Goal: Task Accomplishment & Management: Complete application form

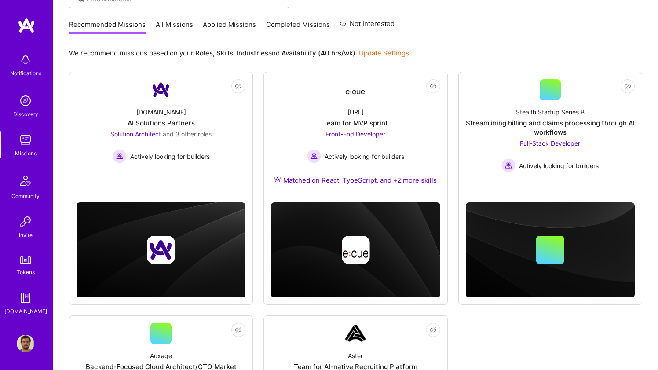
scroll to position [66, 0]
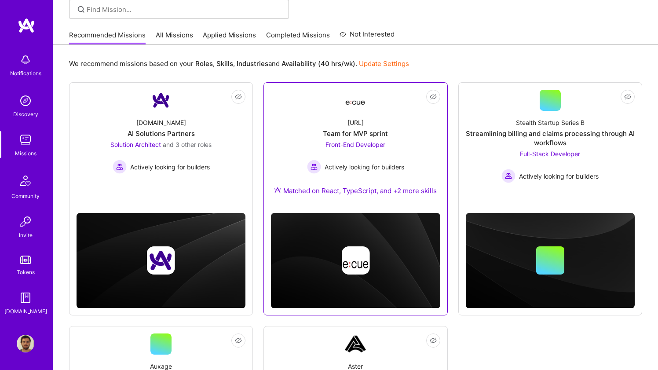
click at [307, 117] on div "Ecue.ai Team for MVP sprint Front-End Developer Actively looking for builders M…" at bounding box center [355, 158] width 169 height 95
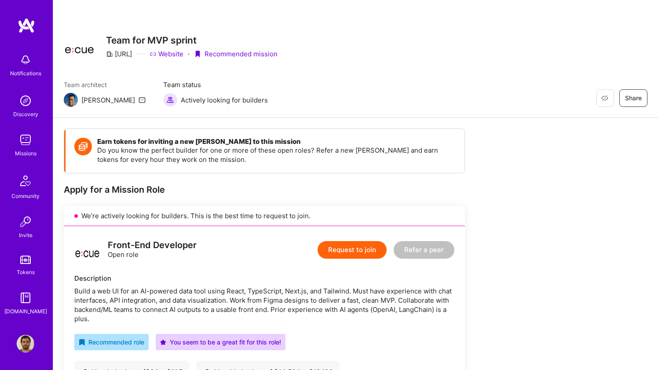
click at [349, 252] on button "Request to join" at bounding box center [352, 250] width 69 height 18
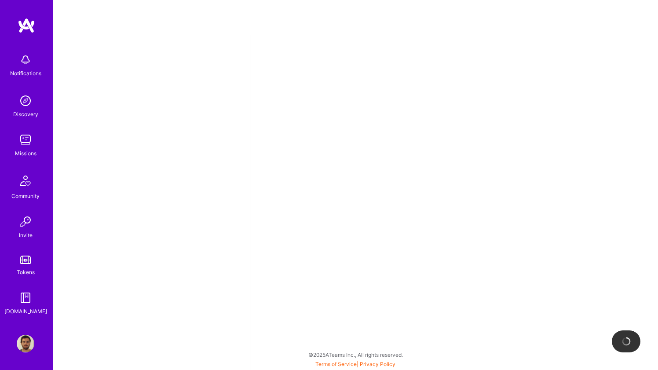
select select "BR"
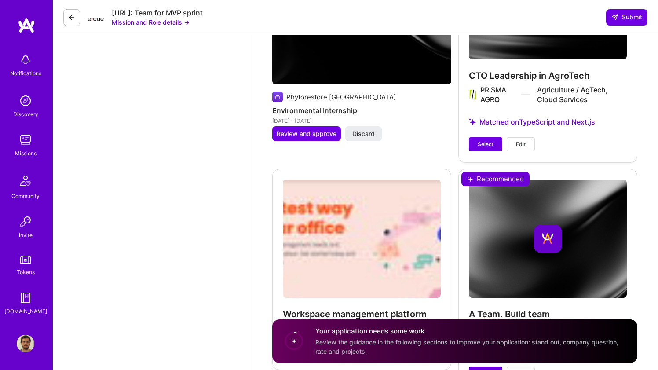
scroll to position [1455, 0]
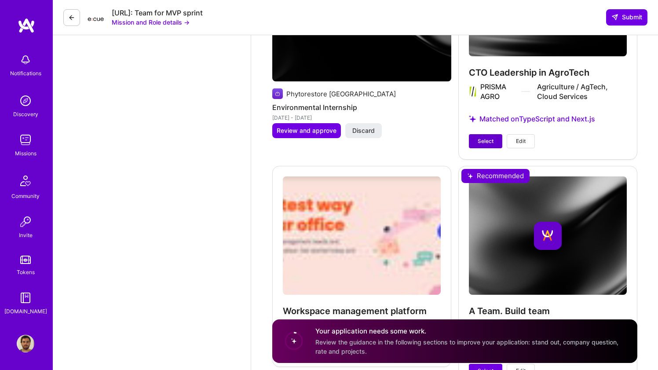
click at [486, 137] on span "Select" at bounding box center [486, 141] width 16 height 8
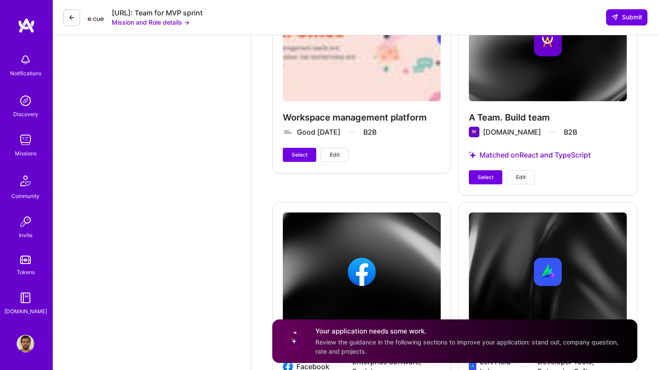
scroll to position [1650, 0]
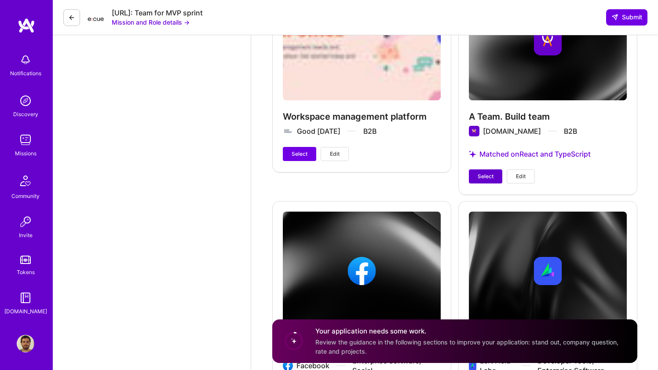
click at [485, 172] on span "Select" at bounding box center [486, 176] width 16 height 8
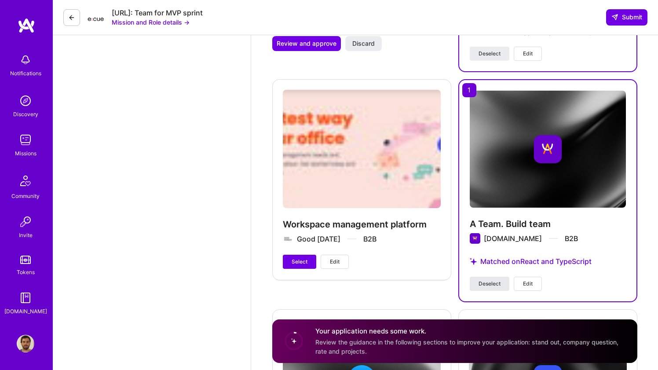
scroll to position [1481, 0]
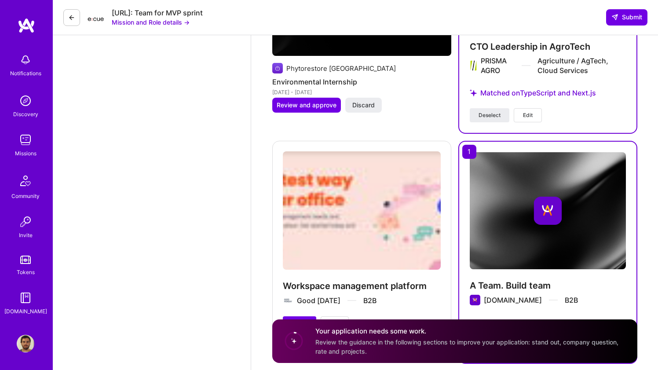
click at [430, 195] on div "Workspace management platform Good Monday B2B Select Edit" at bounding box center [361, 241] width 179 height 200
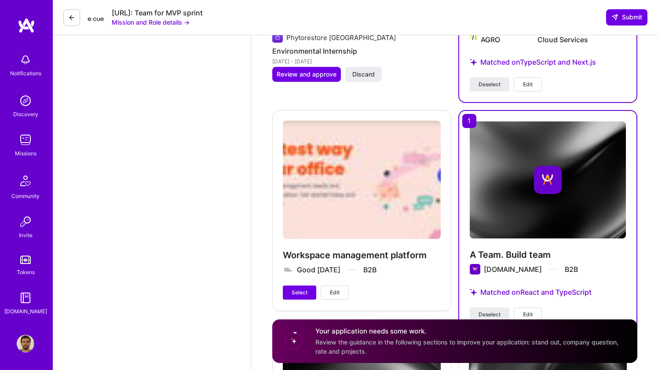
scroll to position [1574, 0]
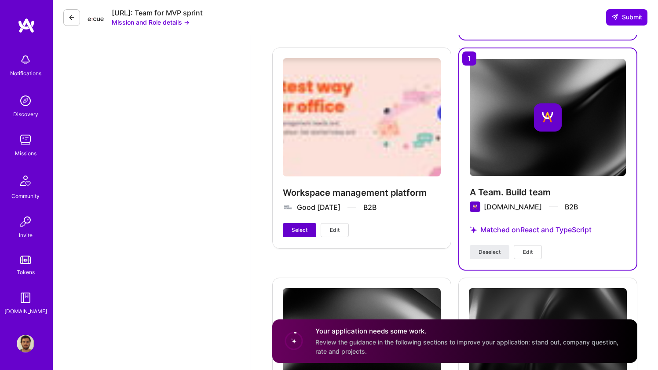
click at [297, 226] on span "Select" at bounding box center [300, 230] width 16 height 8
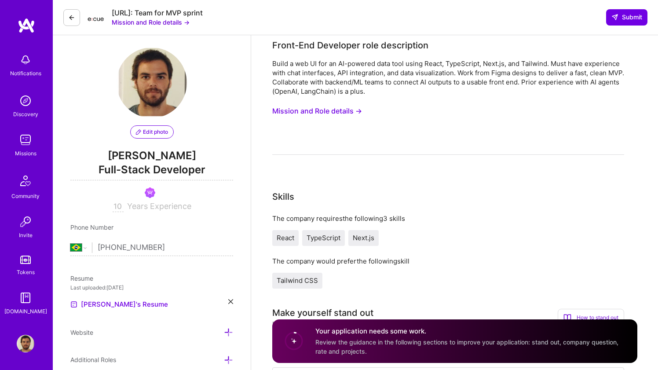
scroll to position [0, 0]
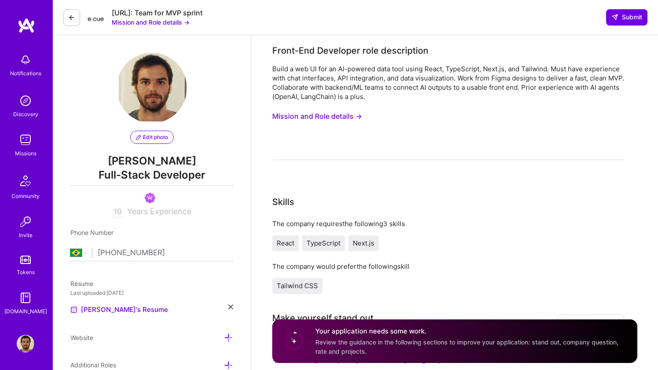
click at [337, 118] on button "Mission and Role details →" at bounding box center [317, 116] width 90 height 16
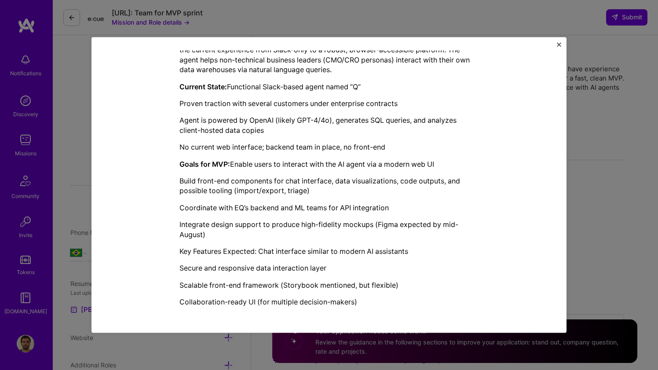
scroll to position [230, 0]
click at [343, 201] on div "Objective: Build a web-based MVP for EQ’s AI-powered data analysis agent, trans…" at bounding box center [328, 170] width 299 height 272
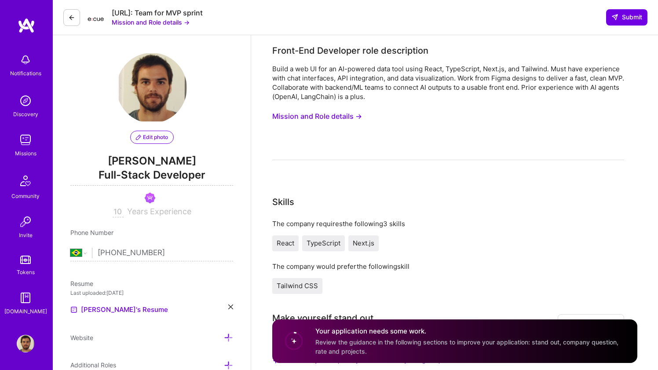
click at [345, 118] on button "Mission and Role details →" at bounding box center [317, 116] width 90 height 16
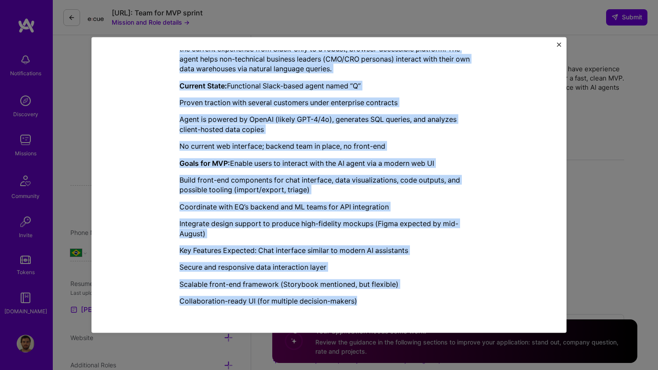
drag, startPoint x: 178, startPoint y: 104, endPoint x: 355, endPoint y: 315, distance: 275.1
click at [355, 315] on div "Mission Description and Role Details Front-End Developer role description Build…" at bounding box center [329, 185] width 449 height 270
copy div "Front-End Developer role description Build a web UI for an AI-powered data tool…"
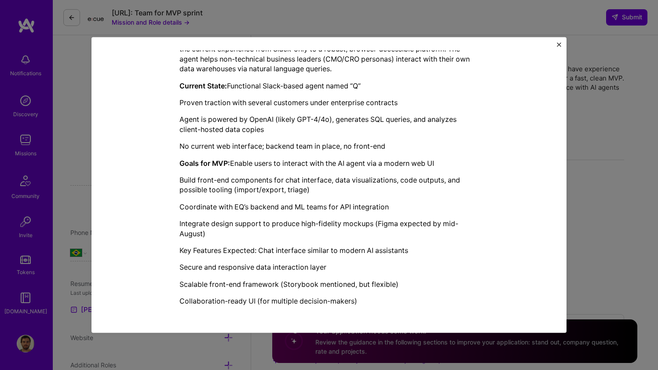
click at [611, 194] on div "Mission Description and Role Details Front-End Developer role description Build…" at bounding box center [329, 185] width 658 height 370
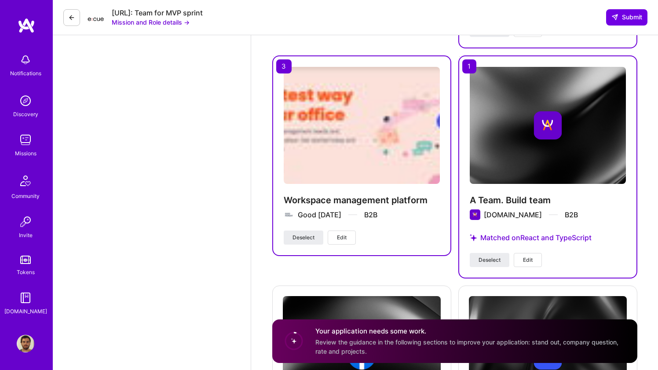
scroll to position [1563, 0]
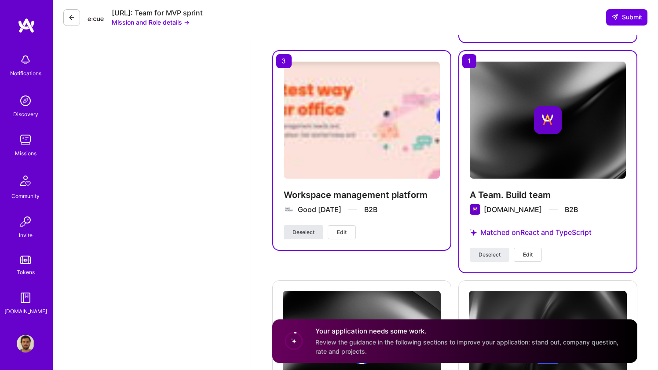
click at [305, 228] on span "Deselect" at bounding box center [304, 232] width 22 height 8
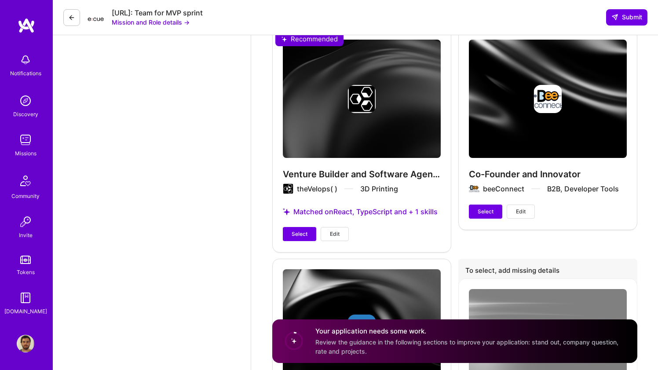
scroll to position [2472, 0]
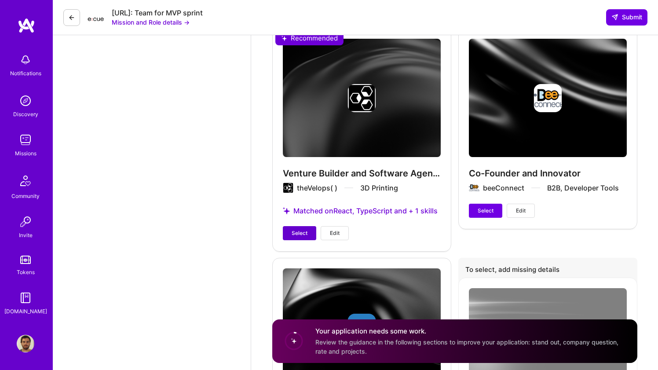
click at [302, 229] on span "Select" at bounding box center [300, 233] width 16 height 8
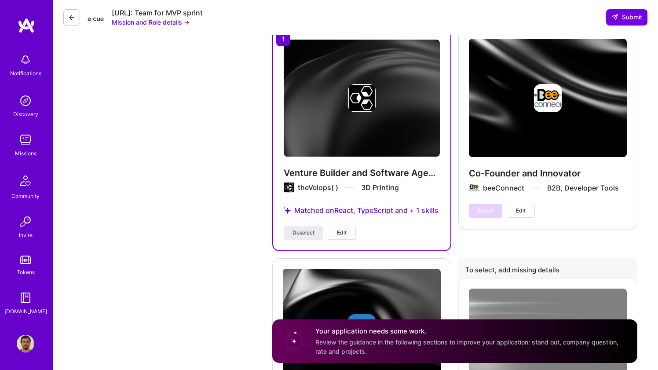
click at [338, 226] on button "Edit" at bounding box center [342, 233] width 28 height 14
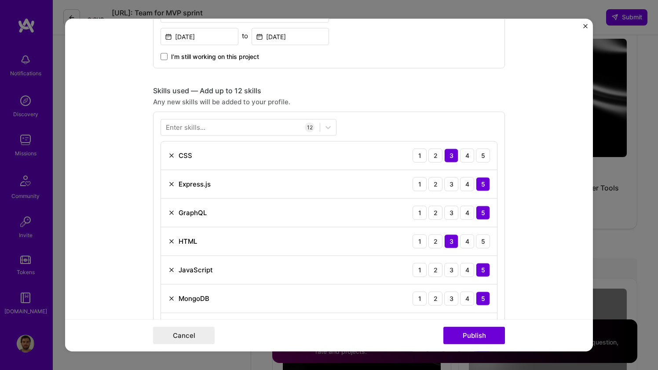
scroll to position [329, 0]
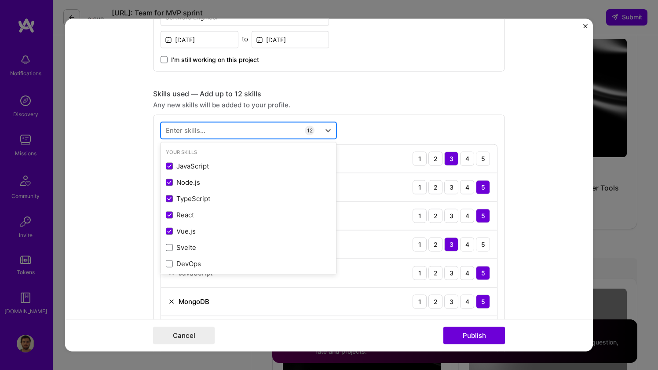
click at [249, 130] on div at bounding box center [240, 130] width 159 height 15
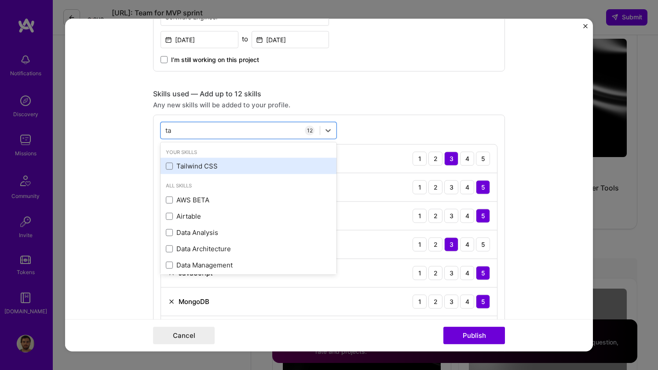
click at [169, 170] on div "Tailwind CSS" at bounding box center [248, 165] width 165 height 9
type input "ta"
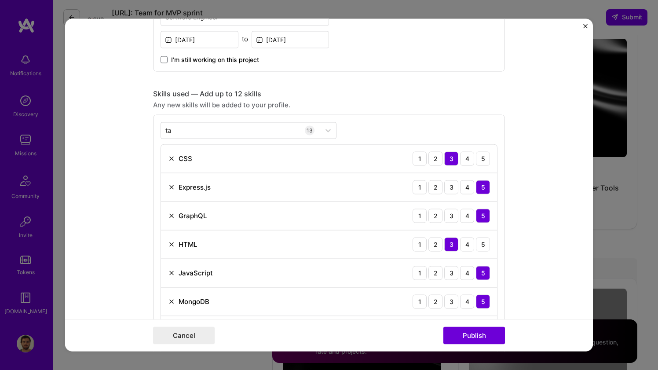
click at [377, 119] on div "ta ta 13 CSS 1 2 3 4 5 Express.js 1 2 3 4 5 GraphQL 1 2 3 4 5 HTML 1 2 3 4 5 Ja…" at bounding box center [329, 318] width 352 height 409
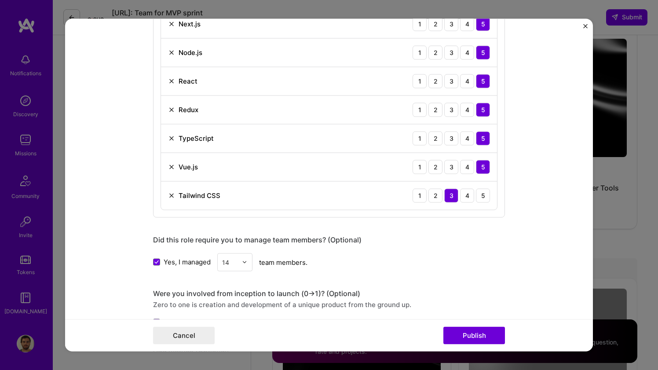
scroll to position [702, 0]
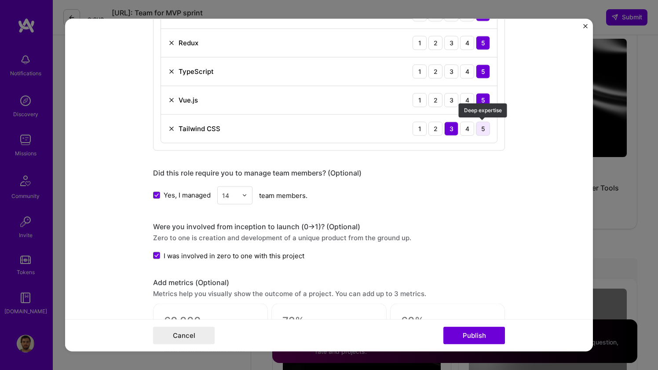
click at [484, 129] on div "5" at bounding box center [483, 128] width 14 height 14
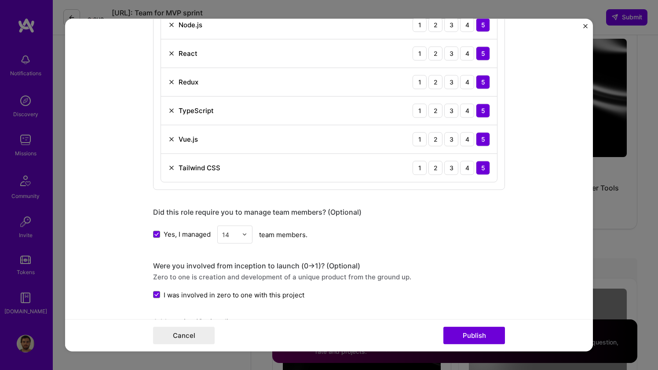
scroll to position [654, 0]
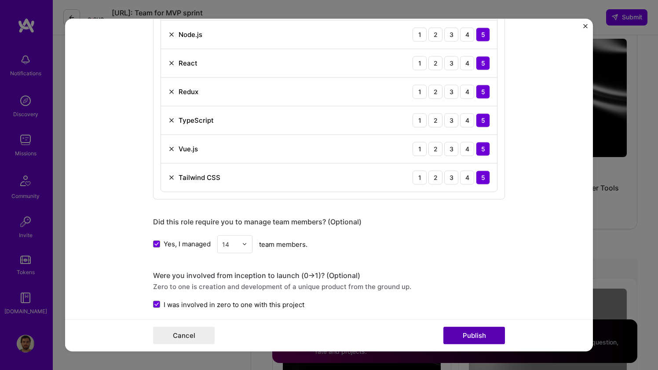
click at [474, 335] on button "Publish" at bounding box center [474, 336] width 62 height 18
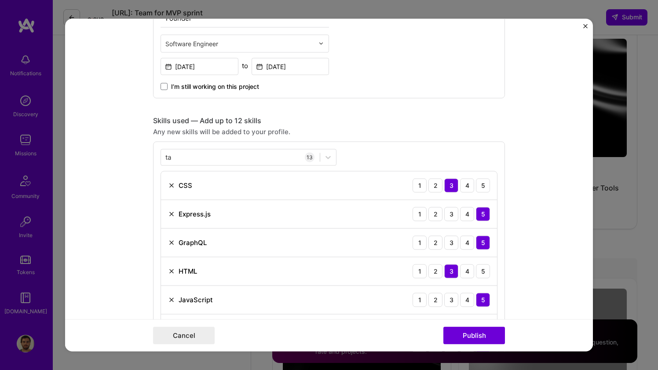
scroll to position [300, 0]
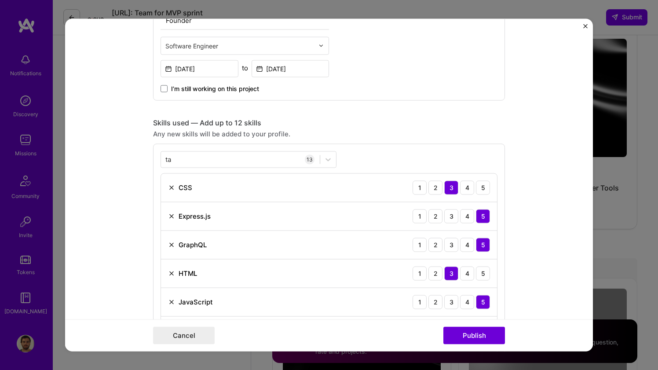
click at [171, 274] on img at bounding box center [171, 273] width 7 height 7
click at [457, 334] on button "Publish" at bounding box center [474, 336] width 62 height 18
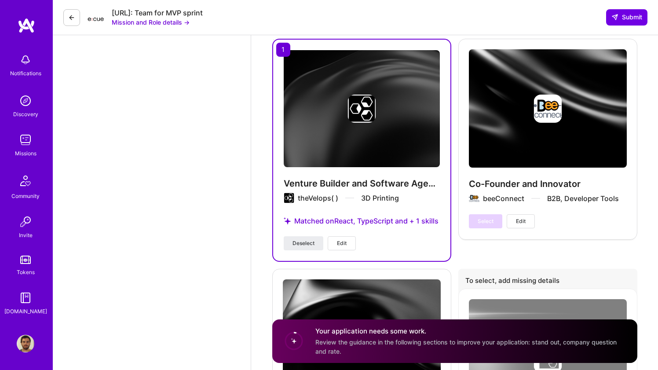
scroll to position [2455, 0]
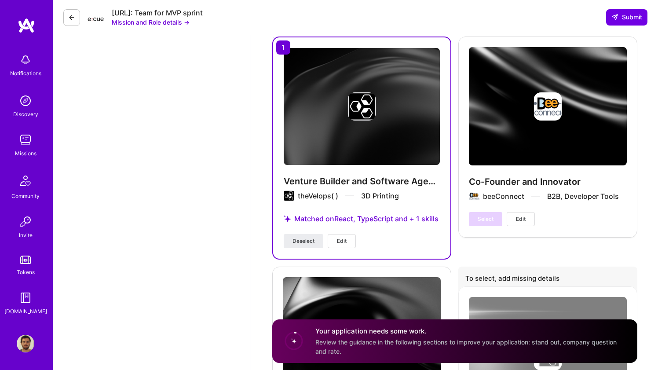
click at [398, 211] on div "Matched on React, TypeScript and + 1 skills" at bounding box center [362, 219] width 156 height 30
click at [336, 234] on button "Edit" at bounding box center [342, 241] width 28 height 14
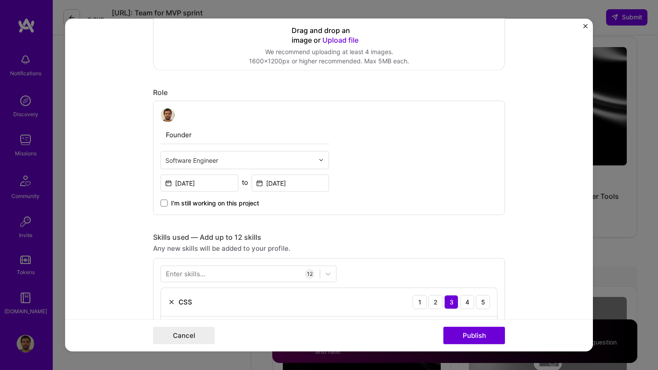
scroll to position [213, 0]
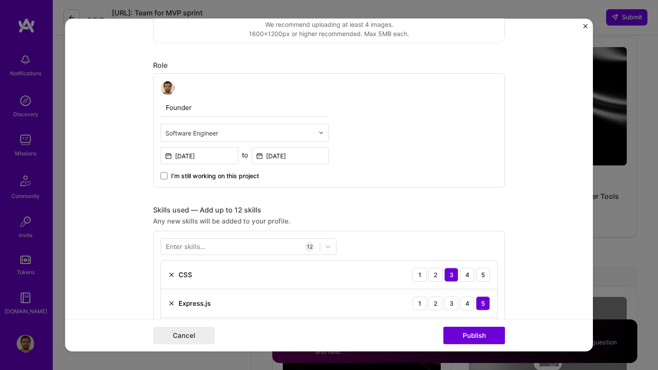
click at [314, 135] on div "Software Engineer" at bounding box center [239, 132] width 157 height 17
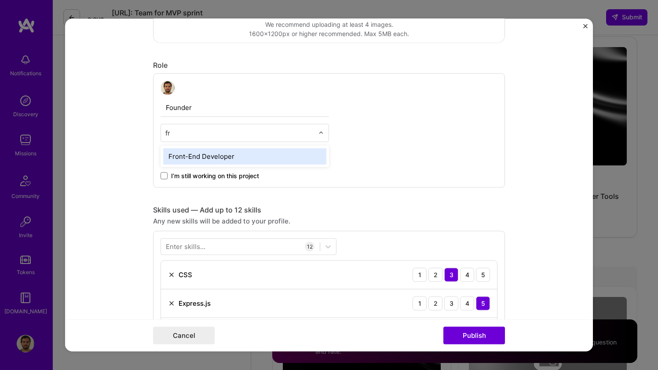
type input "fro"
click at [269, 157] on div "Front-End Developer" at bounding box center [244, 156] width 163 height 16
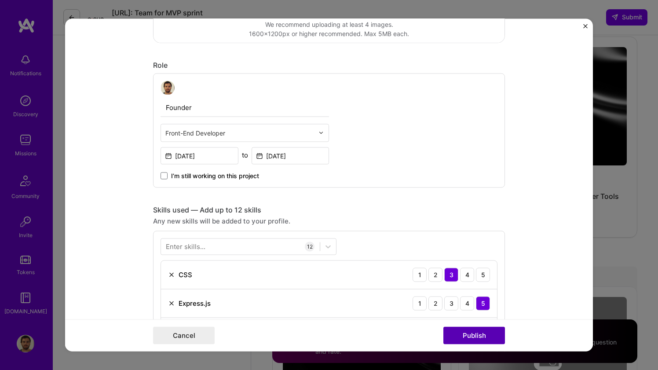
click at [482, 333] on button "Publish" at bounding box center [474, 336] width 62 height 18
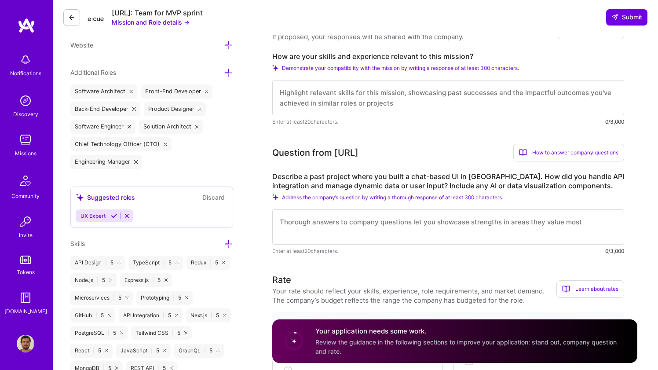
scroll to position [285, 0]
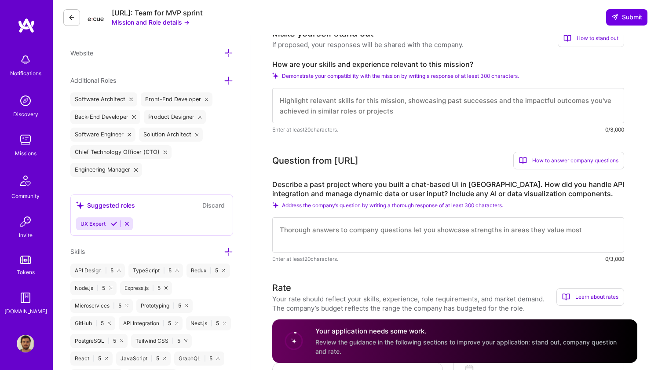
click at [312, 67] on label "How are your skills and experience relevant to this mission?" at bounding box center [448, 64] width 352 height 9
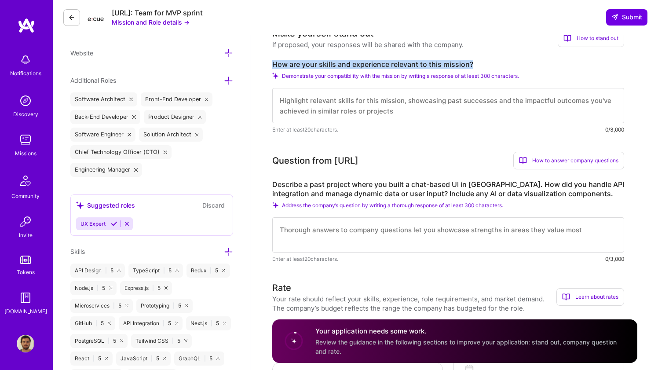
click at [312, 67] on label "How are your skills and experience relevant to this mission?" at bounding box center [448, 64] width 352 height 9
copy label "How are your skills and experience relevant to this mission?"
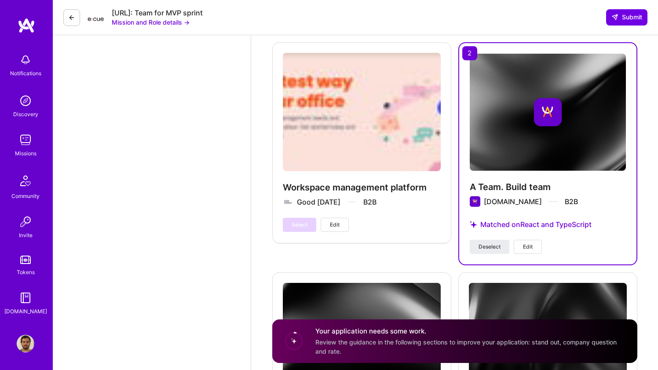
scroll to position [1606, 0]
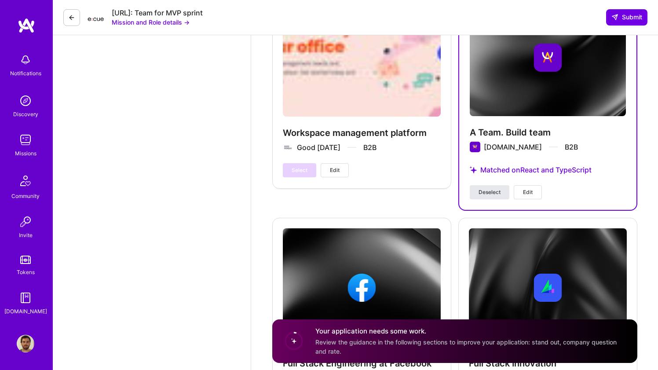
click at [493, 188] on span "Deselect" at bounding box center [490, 192] width 22 height 8
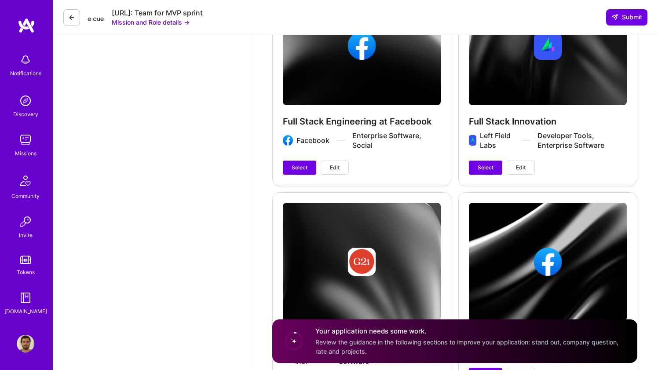
scroll to position [1877, 0]
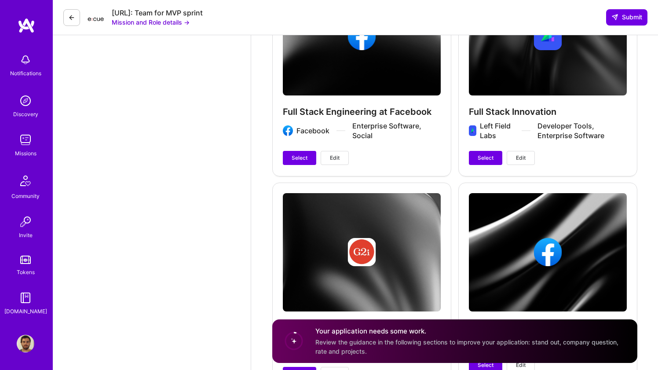
click at [340, 151] on button "Edit" at bounding box center [335, 158] width 28 height 14
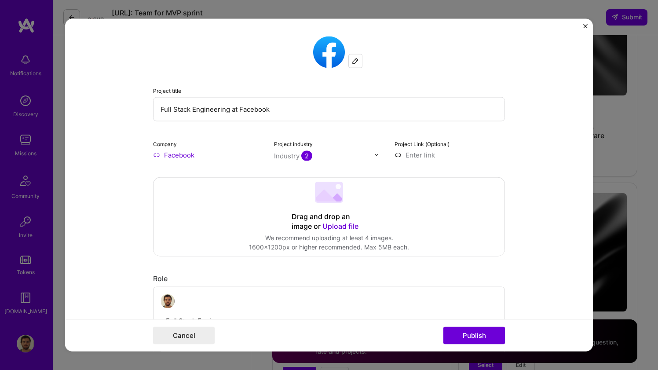
scroll to position [42, 0]
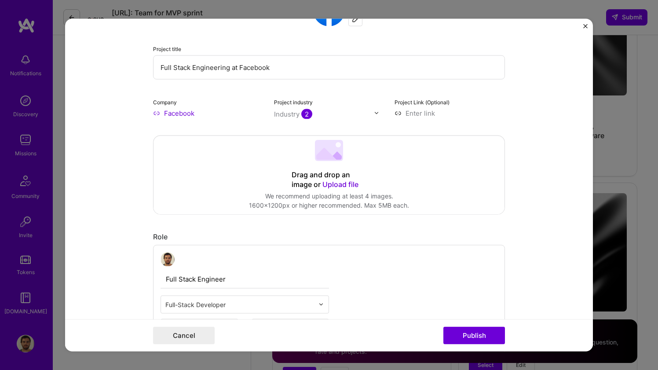
click at [305, 66] on input "Full Stack Engineering at Facebook" at bounding box center [329, 67] width 352 height 24
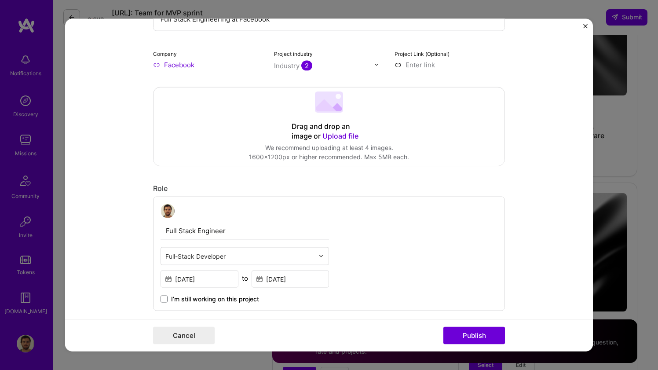
scroll to position [176, 0]
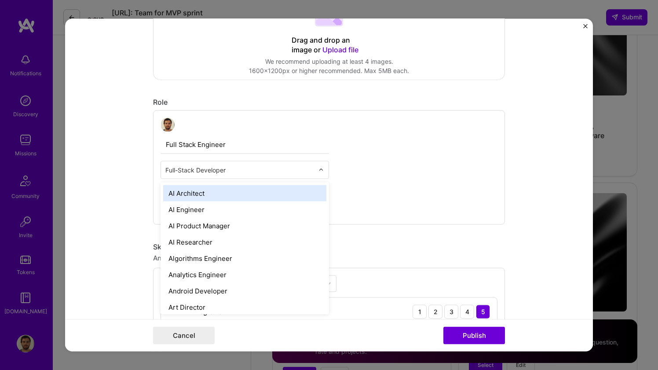
click at [240, 171] on input "text" at bounding box center [239, 169] width 149 height 9
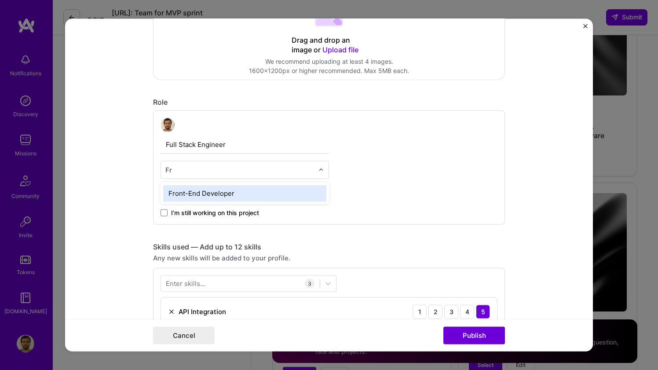
type input "Fro"
click at [218, 193] on div "Front-End Developer" at bounding box center [244, 193] width 163 height 16
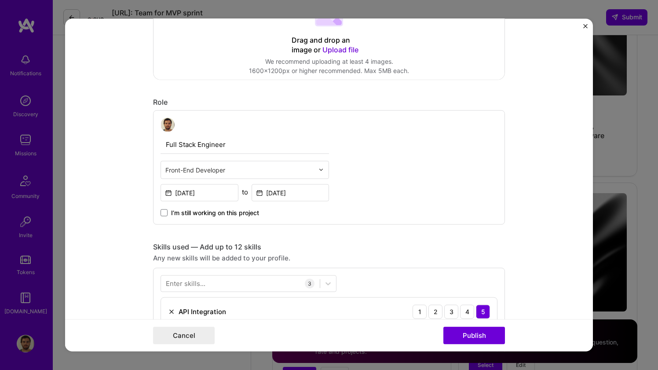
click at [188, 145] on input "Full Stack Engineer" at bounding box center [245, 144] width 168 height 18
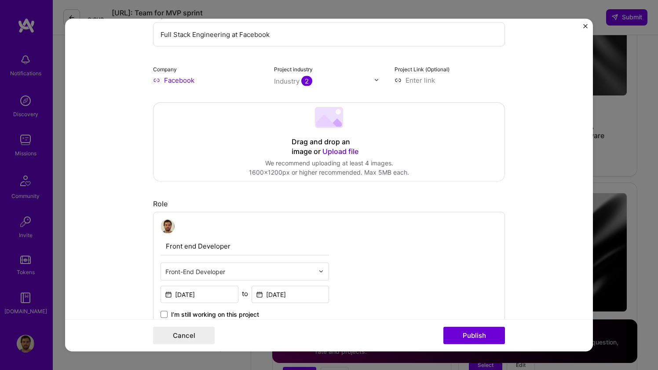
scroll to position [78, 0]
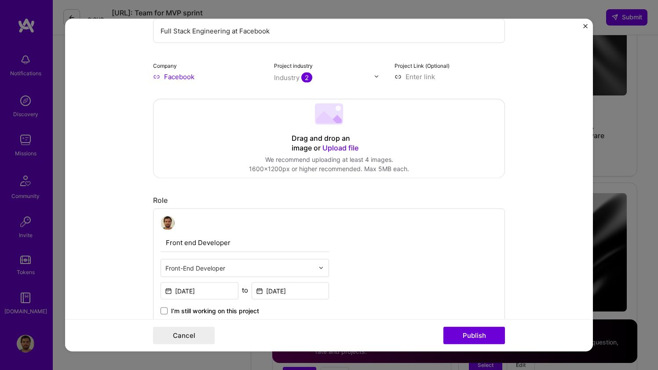
click at [198, 239] on input "Front end Developer" at bounding box center [245, 242] width 168 height 18
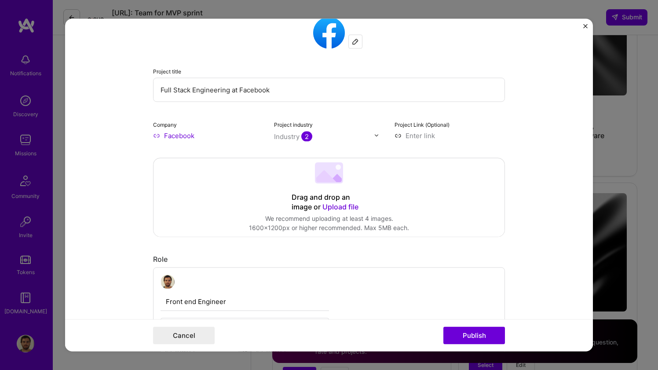
scroll to position [0, 0]
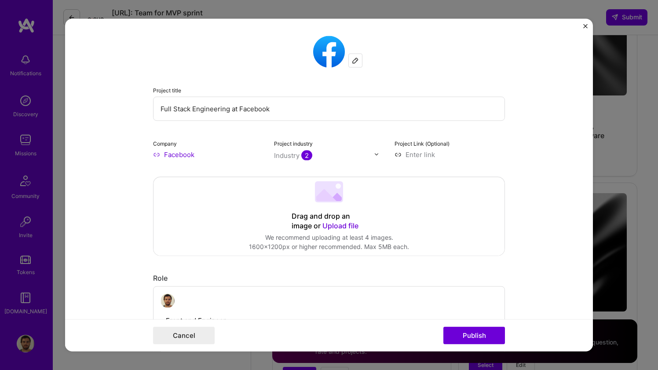
type input "Front end Engineer"
click at [186, 110] on input "Full Stack Engineering at Facebook" at bounding box center [329, 108] width 352 height 24
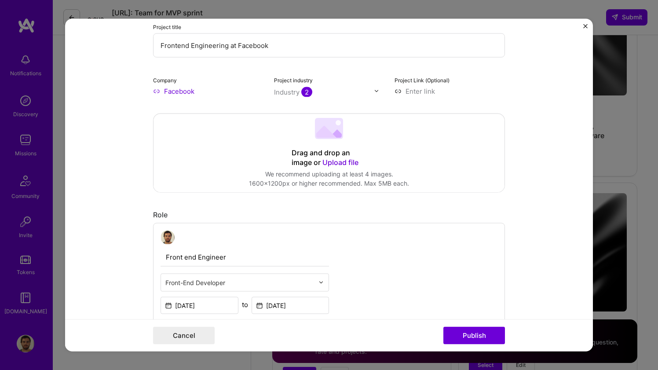
scroll to position [65, 0]
type input "Frontend Engineering at Facebook"
click at [184, 254] on input "Front end Engineer" at bounding box center [245, 256] width 168 height 18
type input "Frontend Engineer"
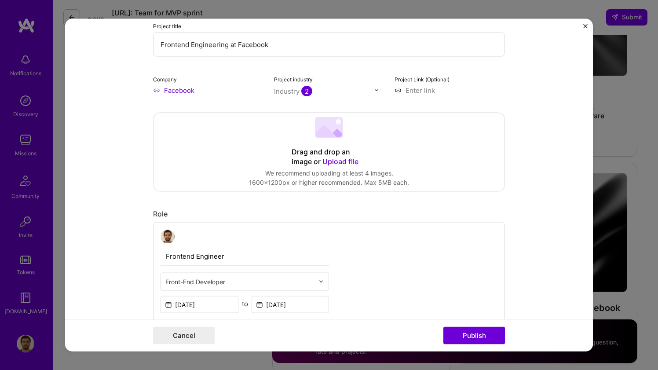
click at [266, 278] on input "text" at bounding box center [239, 281] width 149 height 9
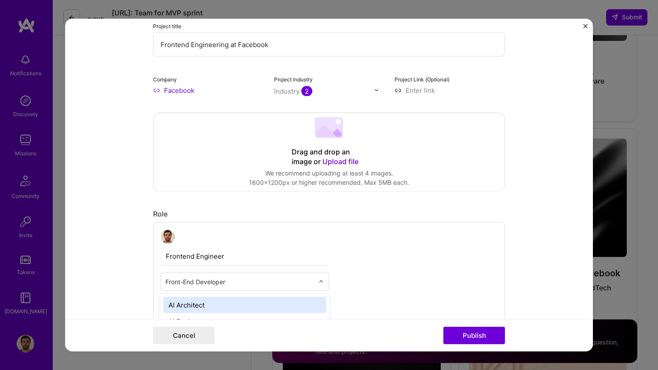
scroll to position [1936, 0]
click at [266, 254] on input "Frontend Engineer" at bounding box center [245, 256] width 168 height 18
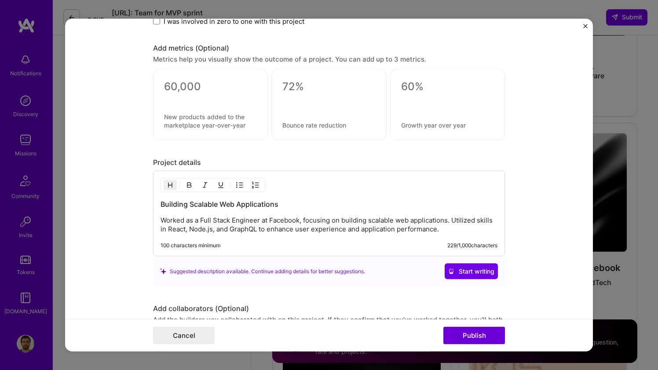
scroll to position [653, 0]
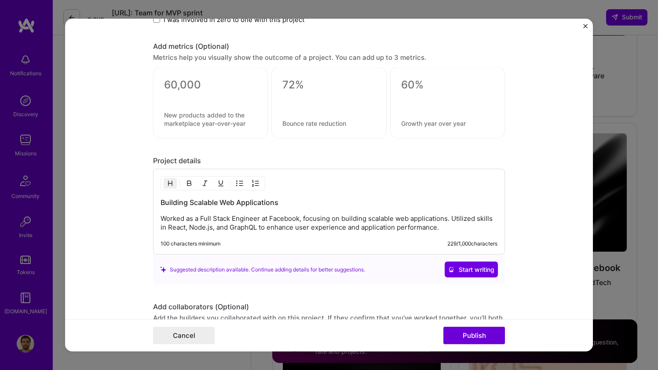
click at [208, 220] on p "Worked as a Full Stack Engineer at Facebook, focusing on building scalable web …" at bounding box center [329, 223] width 337 height 18
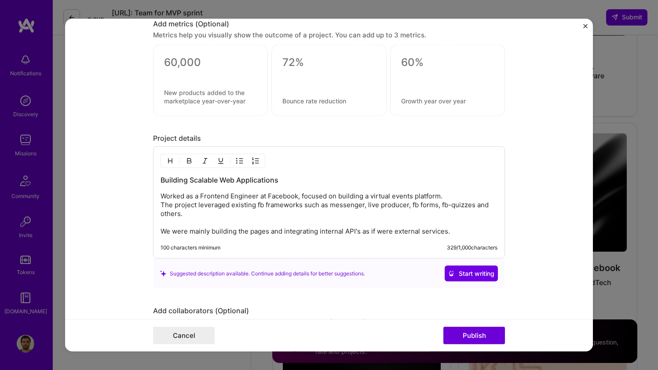
scroll to position [676, 0]
click at [441, 199] on p "Worked as a Frontend Engineer at Facebook, focused on building a virtual events…" at bounding box center [329, 213] width 337 height 44
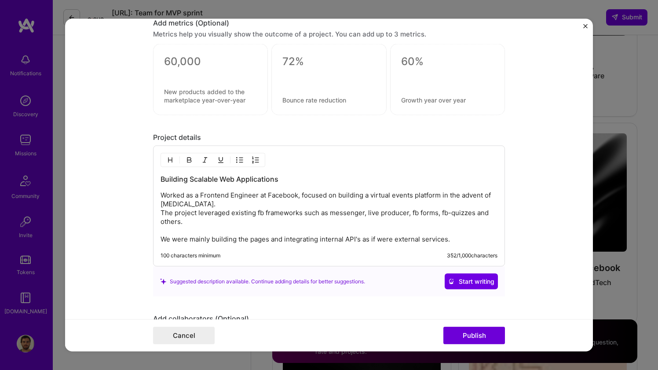
click at [210, 239] on p "Worked as a Frontend Engineer at Facebook, focused on building a virtual events…" at bounding box center [329, 217] width 337 height 53
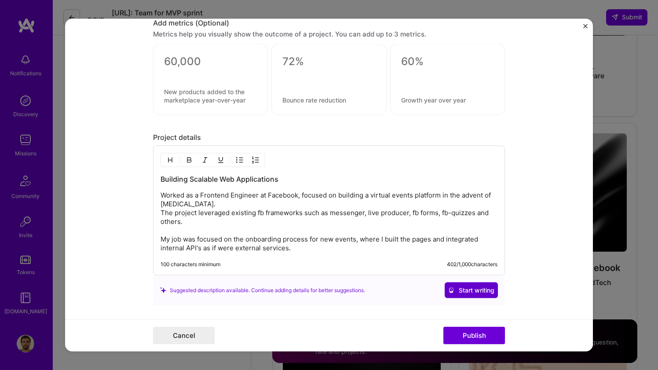
click at [463, 288] on span "Start writing" at bounding box center [471, 290] width 46 height 9
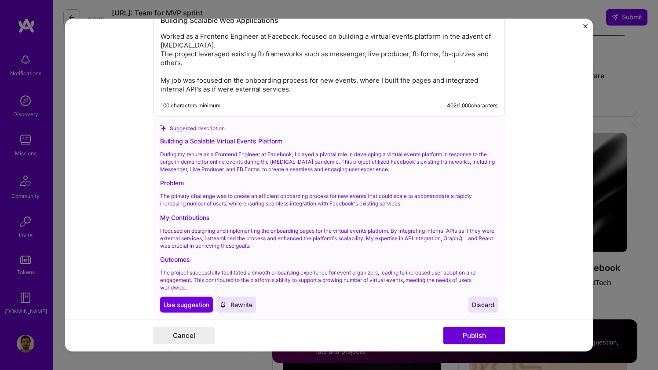
scroll to position [825, 0]
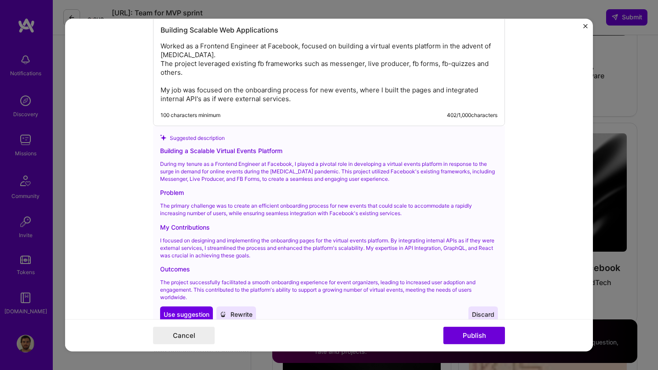
click at [296, 100] on p "Worked as a Frontend Engineer at Facebook, focused on building a virtual events…" at bounding box center [329, 73] width 337 height 62
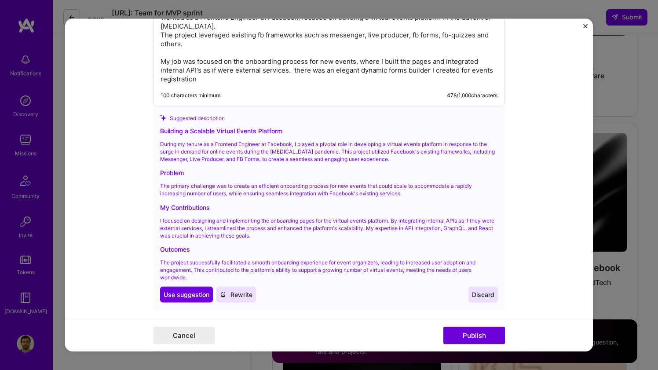
click at [230, 293] on span "Rewrite" at bounding box center [236, 294] width 33 height 9
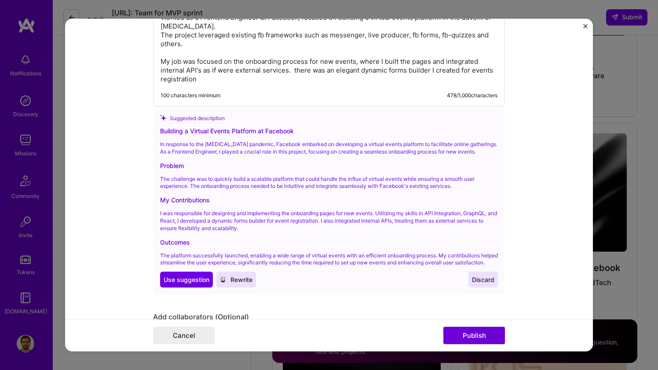
scroll to position [855, 0]
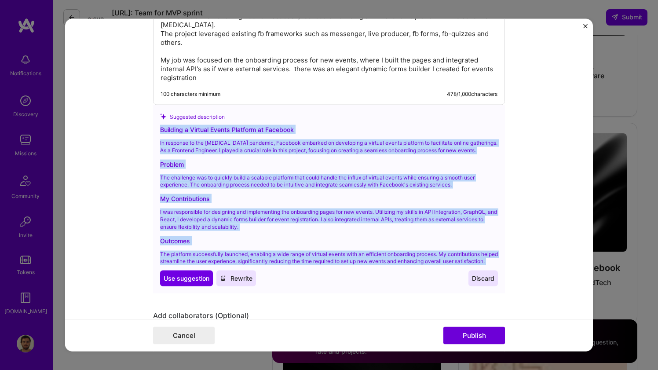
drag, startPoint x: 196, startPoint y: 273, endPoint x: 153, endPoint y: 131, distance: 148.1
click at [153, 131] on div "Suggested description Building a Virtual Events Platform at Facebook In respons…" at bounding box center [329, 199] width 352 height 188
copy div "Building a Virtual Events Platform at Facebook In response to the COVID-19 pand…"
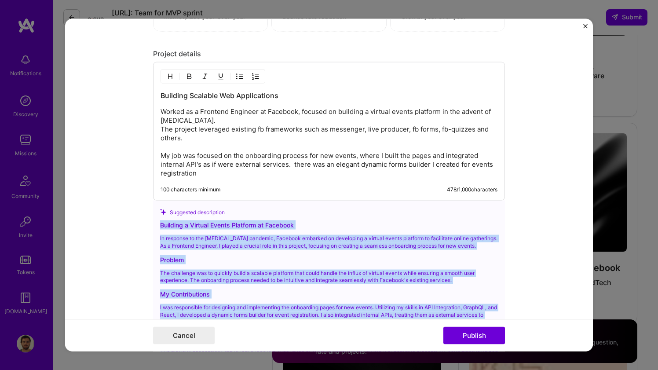
scroll to position [717, 0]
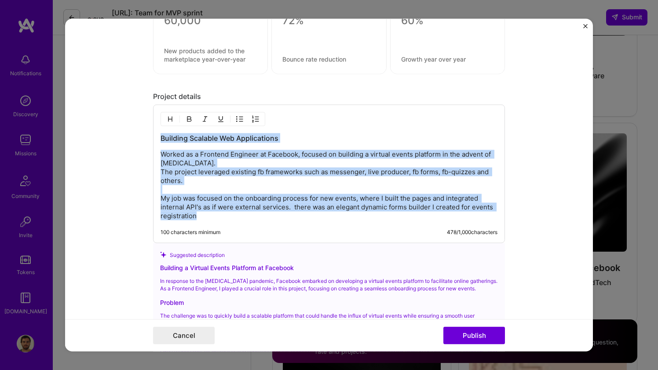
drag, startPoint x: 205, startPoint y: 219, endPoint x: 154, endPoint y: 117, distance: 113.5
click at [154, 117] on div "Building Scalable Web Applications Worked as a Frontend Engineer at Facebook, f…" at bounding box center [329, 174] width 352 height 139
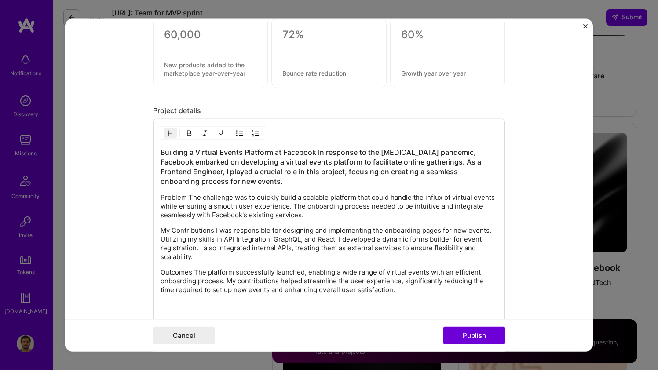
scroll to position [704, 0]
click at [216, 193] on p "Problem The challenge was to quickly build a scalable platform that could handl…" at bounding box center [329, 205] width 337 height 26
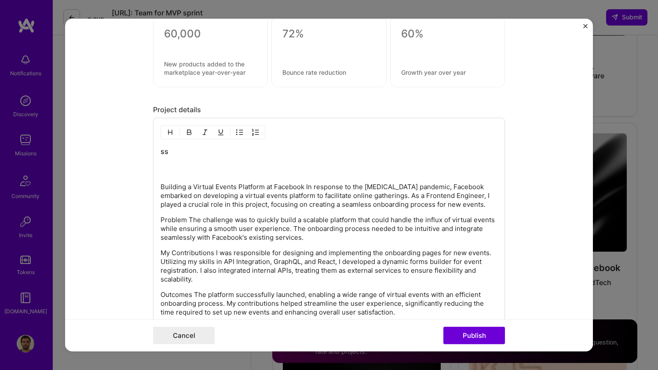
click at [304, 187] on p "Building a Virtual Events Platform at Facebook In response to the COVID-19 pand…" at bounding box center [329, 196] width 337 height 26
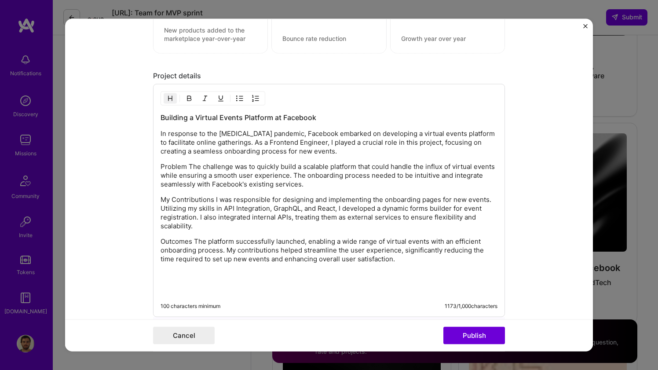
scroll to position [743, 0]
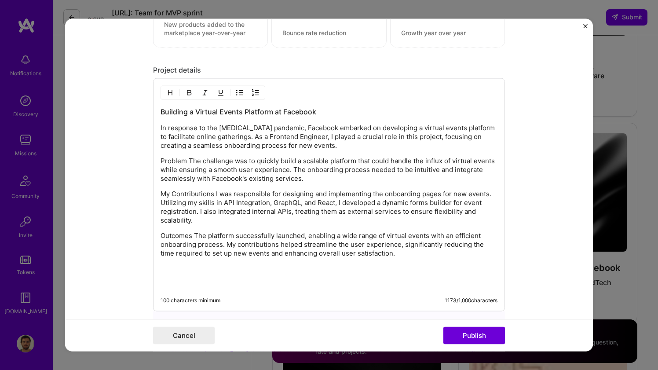
click at [295, 214] on p "My Contributions I was responsible for designing and implementing the onboardin…" at bounding box center [329, 207] width 337 height 35
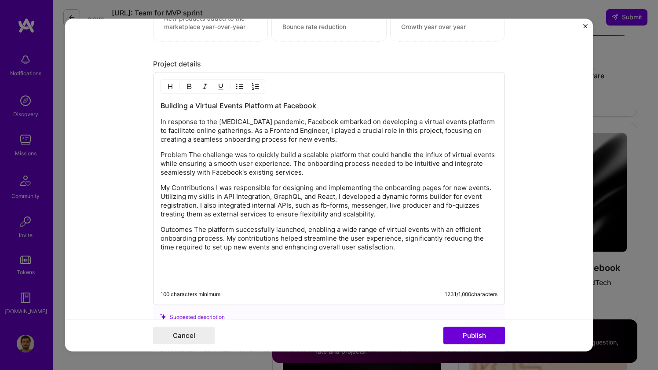
scroll to position [743, 0]
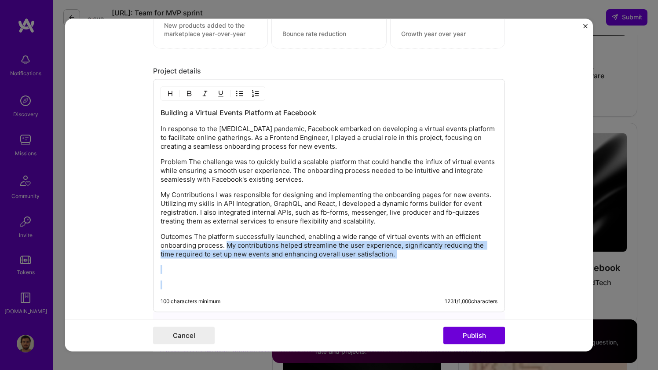
drag, startPoint x: 227, startPoint y: 244, endPoint x: 283, endPoint y: 285, distance: 69.1
click at [283, 285] on div "Building a Virtual Events Platform at Facebook In response to the COVID-19 pand…" at bounding box center [329, 199] width 337 height 182
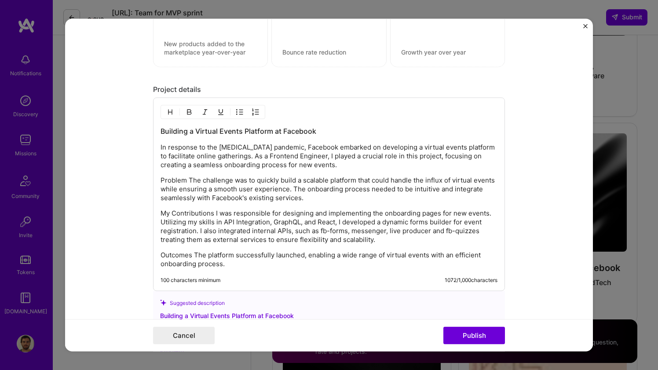
scroll to position [723, 0]
click at [188, 180] on p "Problem The challenge was to quickly build a scalable platform that could handl…" at bounding box center [329, 190] width 337 height 26
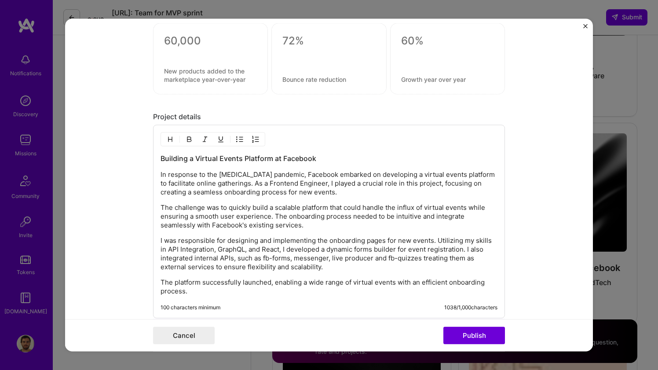
scroll to position [699, 0]
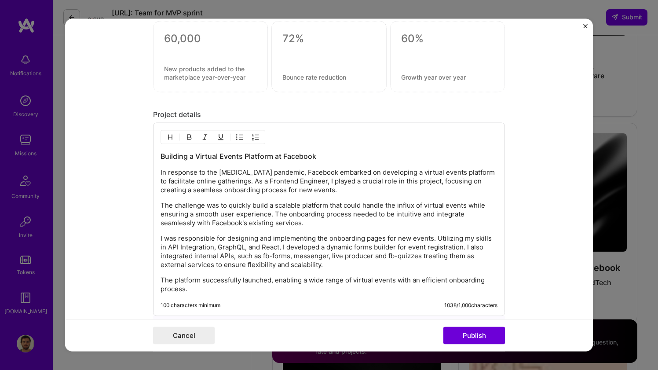
drag, startPoint x: 323, startPoint y: 182, endPoint x: 333, endPoint y: 192, distance: 14.0
click at [333, 192] on p "In response to the COVID-19 pandemic, Facebook embarked on developing a virtual…" at bounding box center [329, 181] width 337 height 26
click at [326, 182] on p "In response to the COVID-19 pandemic, Facebook embarked on developing a virtual…" at bounding box center [329, 181] width 337 height 26
click at [359, 182] on p "In response to the COVID-19 pandemic, Facebook embarked on developing a virtual…" at bounding box center [329, 181] width 337 height 26
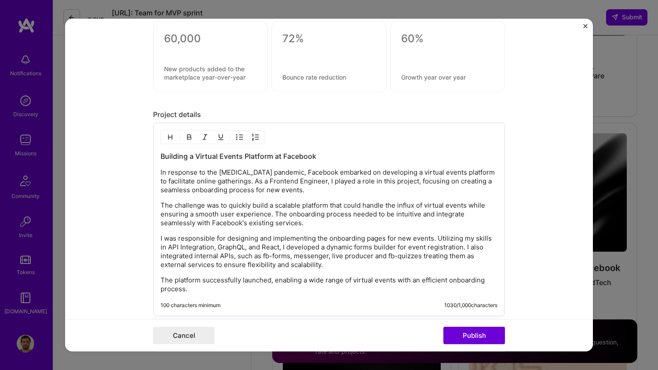
click at [161, 172] on p "In response to the COVID-19 pandemic, Facebook embarked on developing a virtual…" at bounding box center [329, 181] width 337 height 26
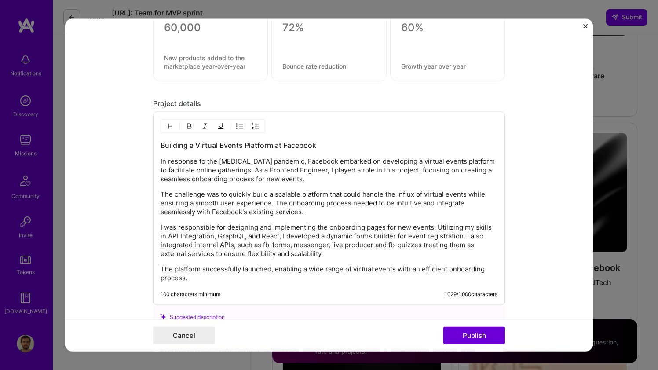
scroll to position [712, 0]
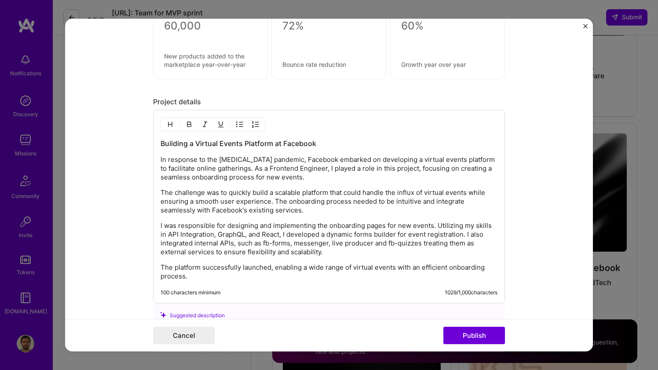
click at [237, 192] on p "The challenge was to quickly build a scalable platform that could handle the in…" at bounding box center [329, 201] width 337 height 26
click at [268, 194] on p "The challenge was to build a scalable platform that could handle the influx of …" at bounding box center [329, 201] width 337 height 26
click at [275, 195] on p "The challenge was to build a scalable platform that could handle the influx of …" at bounding box center [329, 201] width 337 height 26
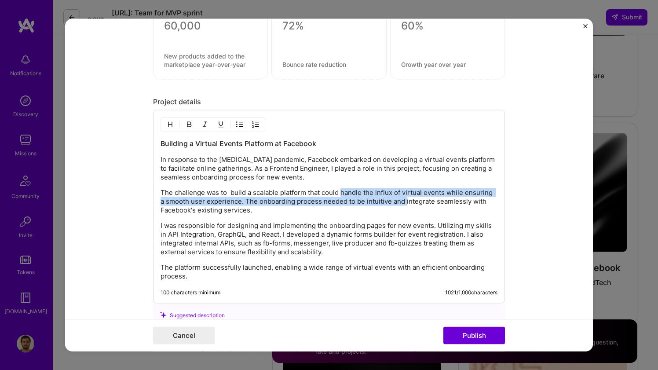
drag, startPoint x: 405, startPoint y: 203, endPoint x: 342, endPoint y: 191, distance: 64.5
click at [342, 191] on p "The challenge was to build a scalable platform that could handle the influx of …" at bounding box center [329, 201] width 337 height 26
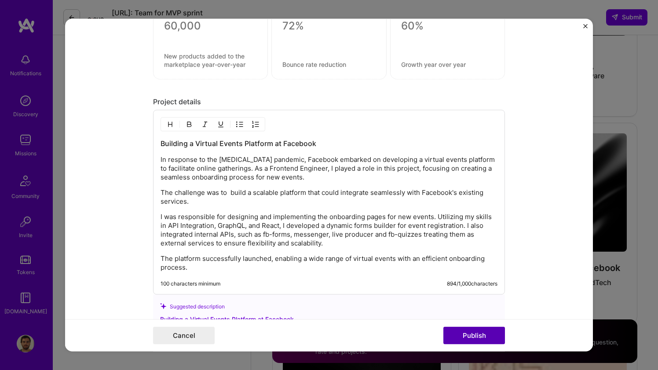
click at [457, 336] on button "Publish" at bounding box center [474, 336] width 62 height 18
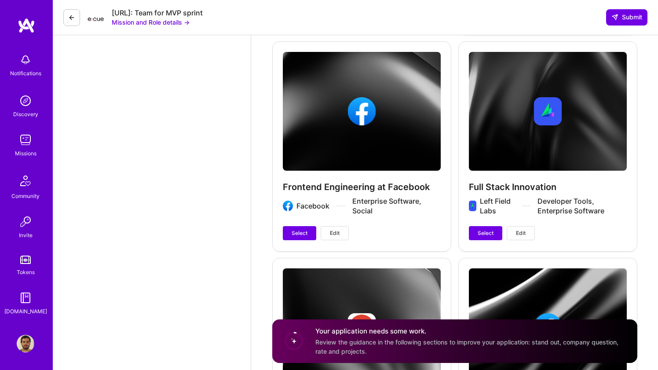
scroll to position [1809, 0]
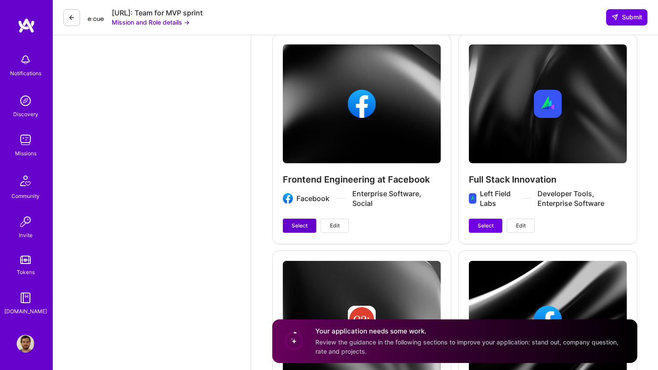
click at [305, 222] on span "Select" at bounding box center [300, 226] width 16 height 8
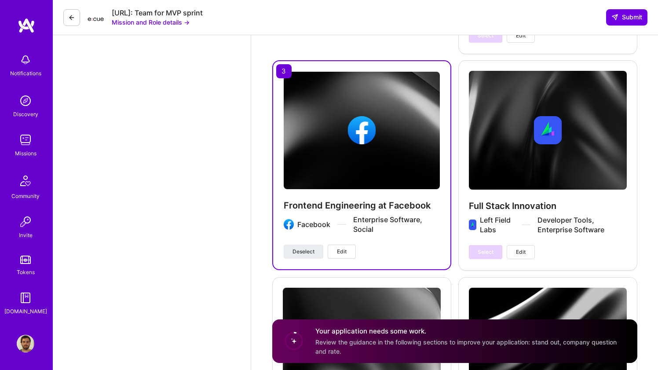
scroll to position [1765, 0]
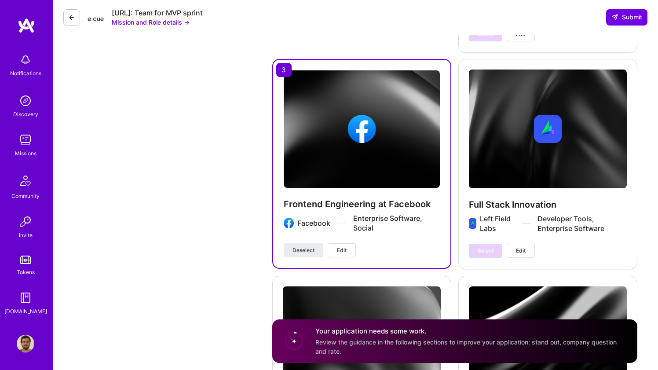
click at [319, 145] on img at bounding box center [362, 128] width 156 height 117
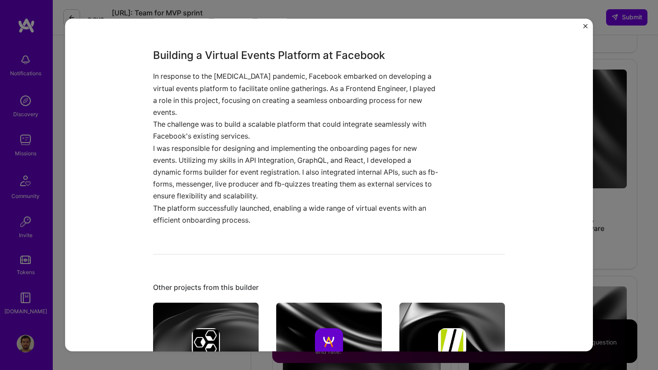
scroll to position [198, 0]
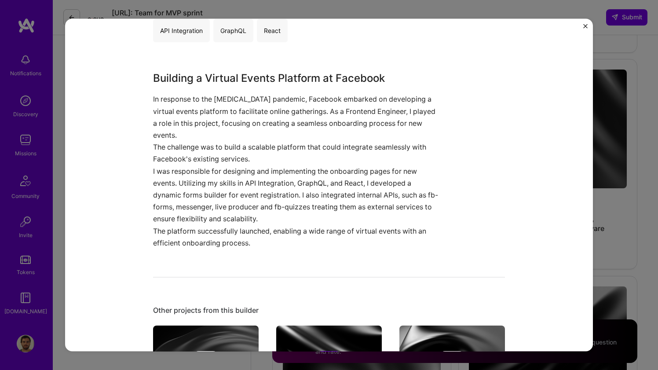
click at [612, 106] on div "Frontend Engineering at Facebook Facebook Social, Enterprise Software Role Fron…" at bounding box center [329, 185] width 658 height 370
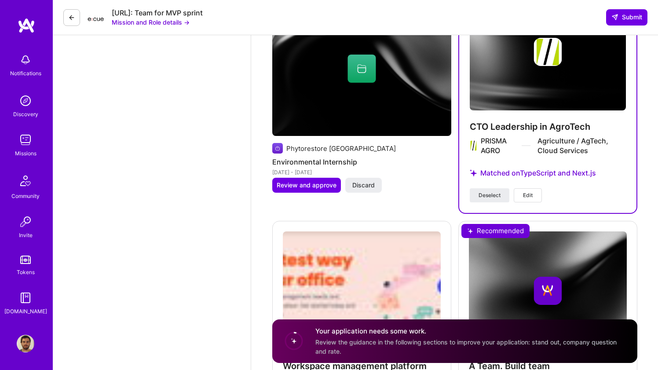
scroll to position [1358, 0]
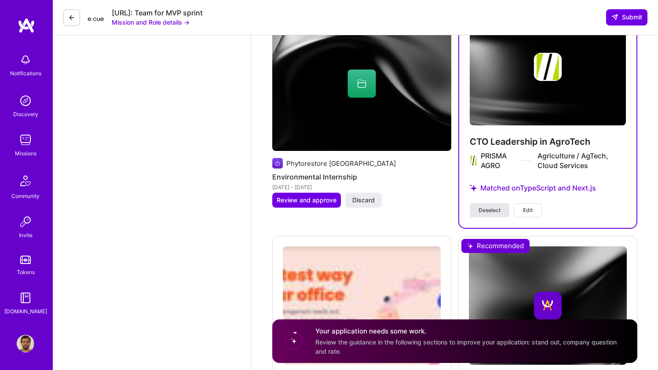
click at [493, 206] on span "Deselect" at bounding box center [490, 210] width 22 height 8
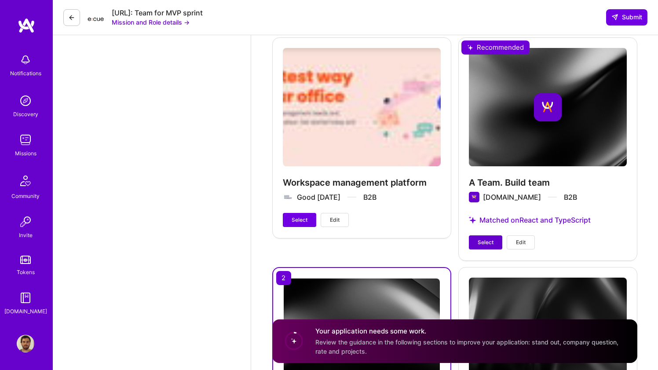
scroll to position [1586, 0]
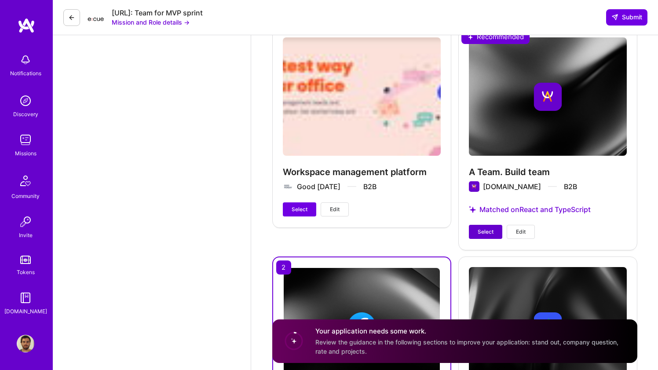
click at [490, 228] on span "Select" at bounding box center [486, 232] width 16 height 8
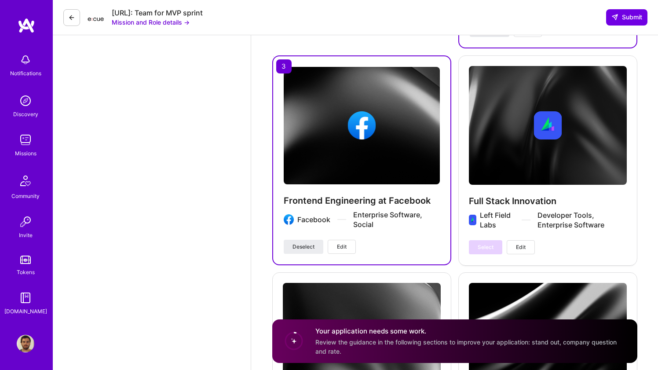
scroll to position [1787, 0]
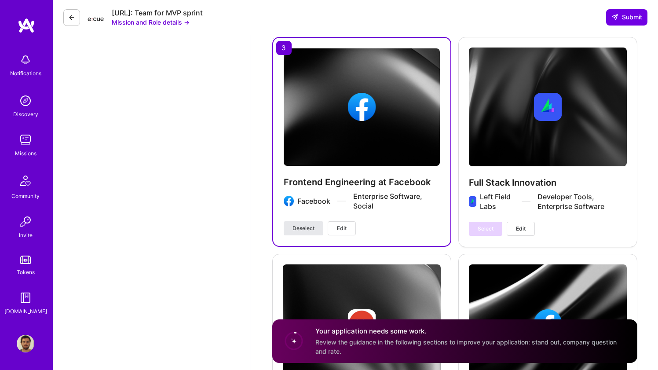
click at [317, 221] on button "Deselect" at bounding box center [304, 228] width 40 height 14
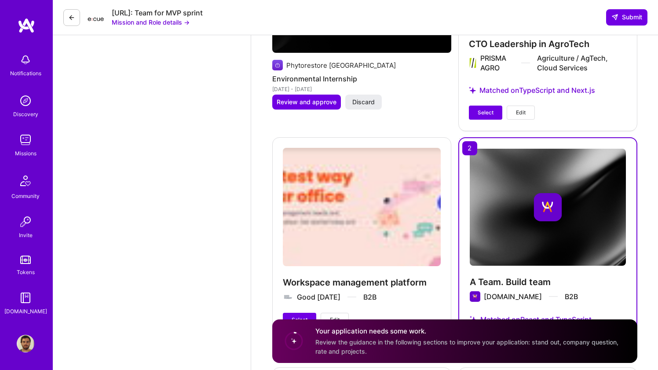
scroll to position [1412, 0]
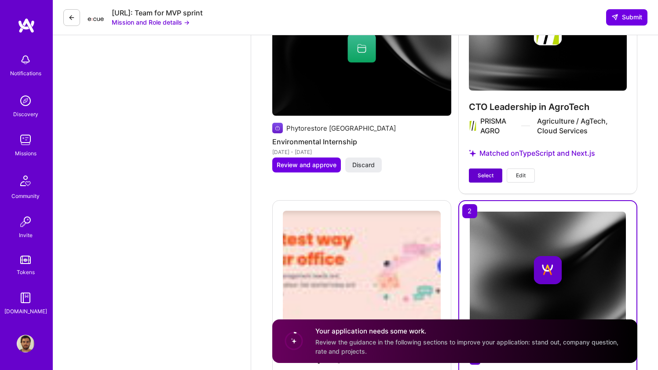
click at [487, 172] on span "Select" at bounding box center [486, 176] width 16 height 8
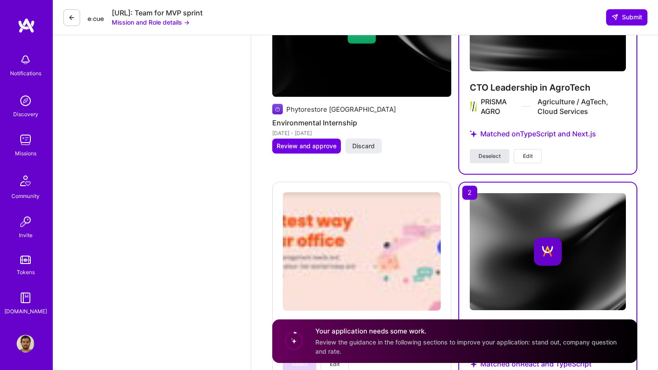
click at [496, 152] on span "Deselect" at bounding box center [490, 156] width 22 height 8
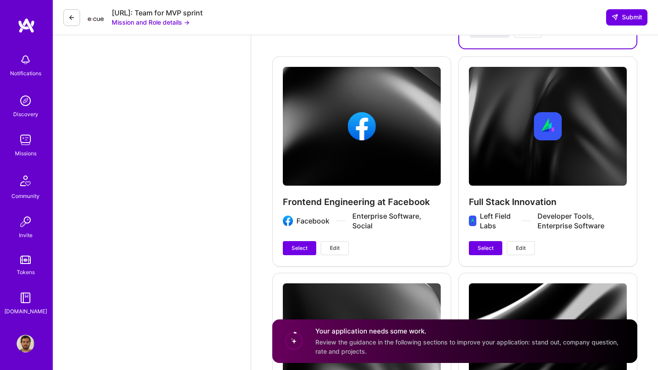
scroll to position [1792, 0]
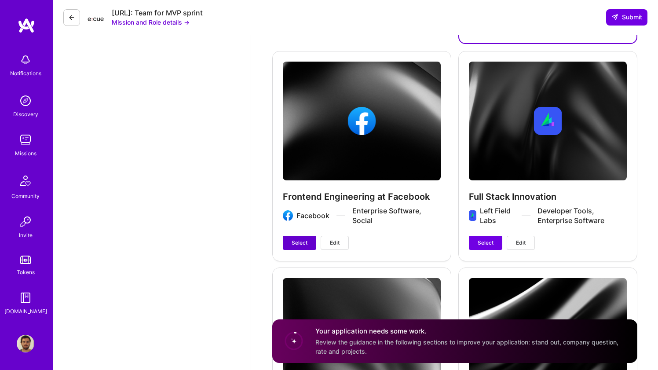
click at [298, 239] on span "Select" at bounding box center [300, 243] width 16 height 8
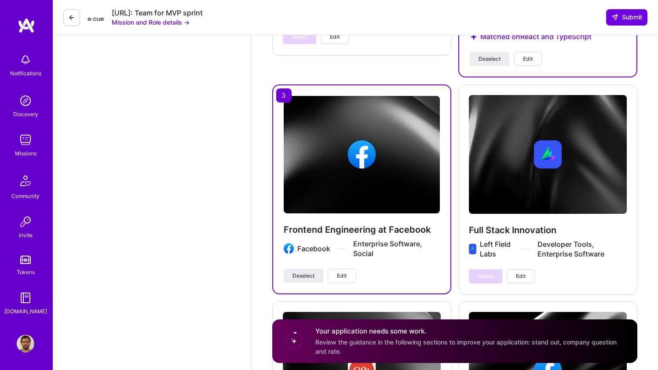
scroll to position [1743, 0]
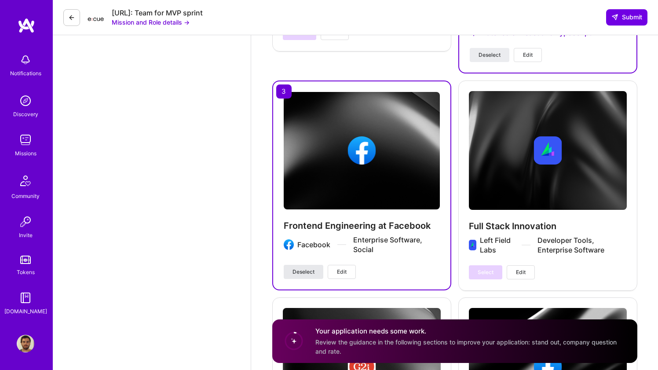
click at [309, 268] on span "Deselect" at bounding box center [304, 272] width 22 height 8
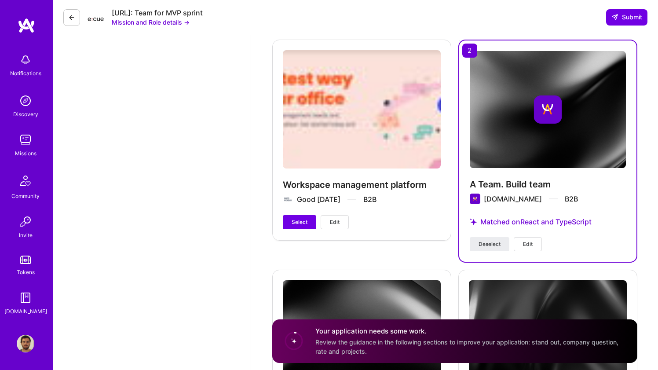
scroll to position [1584, 0]
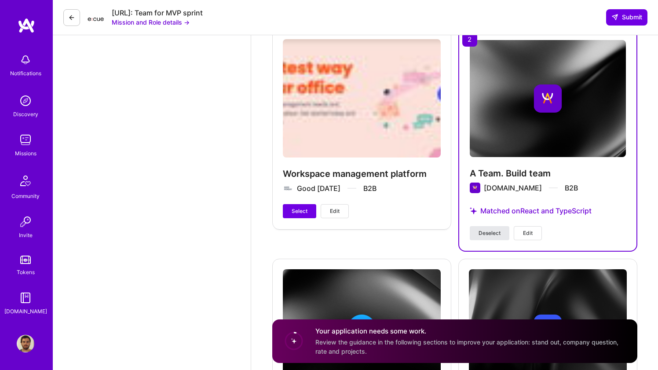
click at [491, 229] on span "Deselect" at bounding box center [490, 233] width 22 height 8
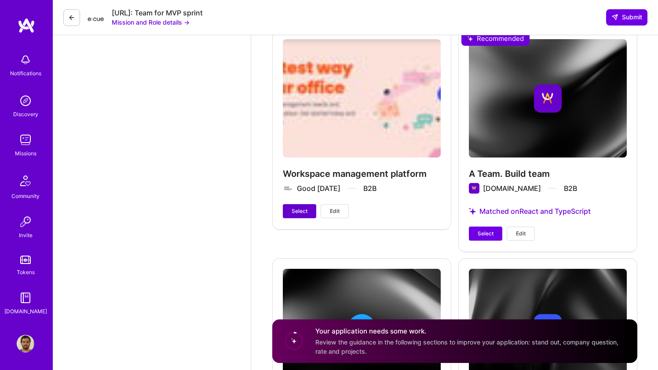
click at [304, 207] on span "Select" at bounding box center [300, 211] width 16 height 8
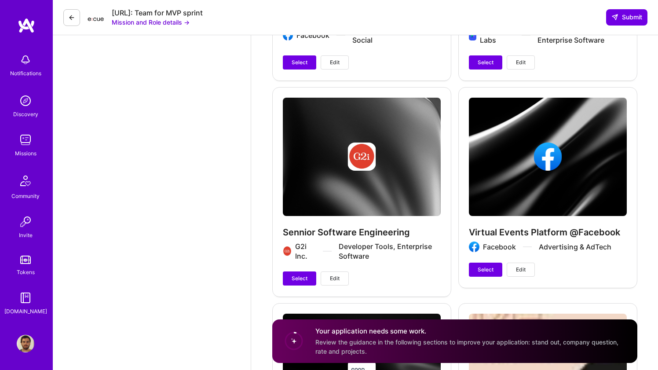
scroll to position [1976, 0]
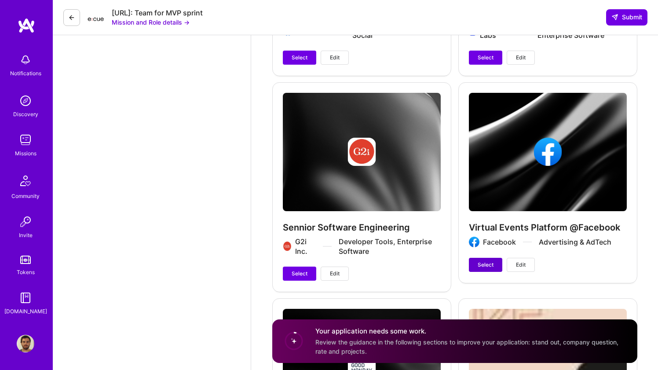
click at [488, 261] on span "Select" at bounding box center [486, 265] width 16 height 8
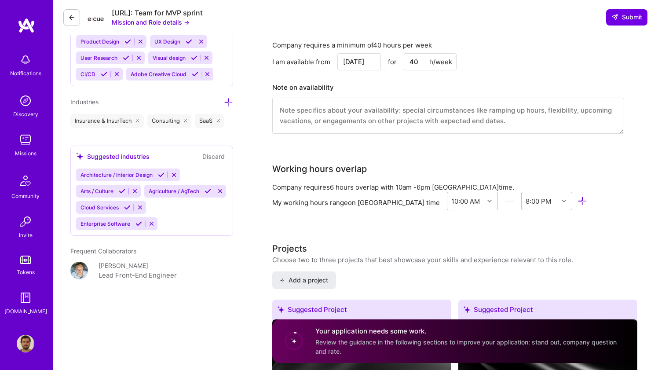
scroll to position [837, 0]
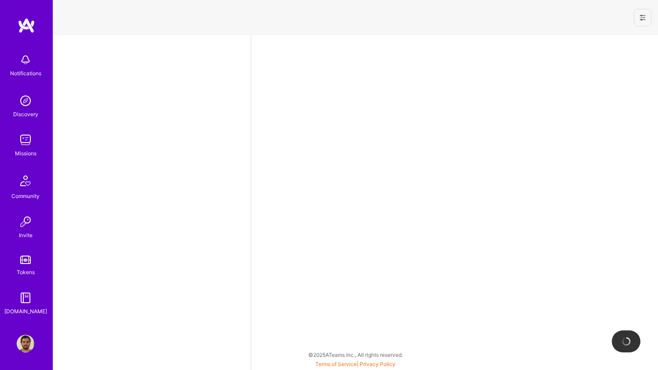
select select "BR"
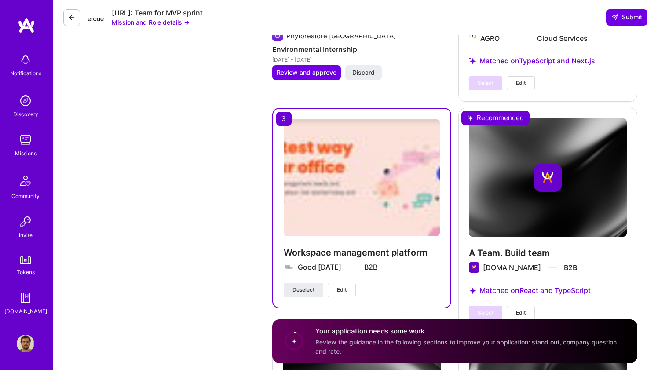
scroll to position [1487, 0]
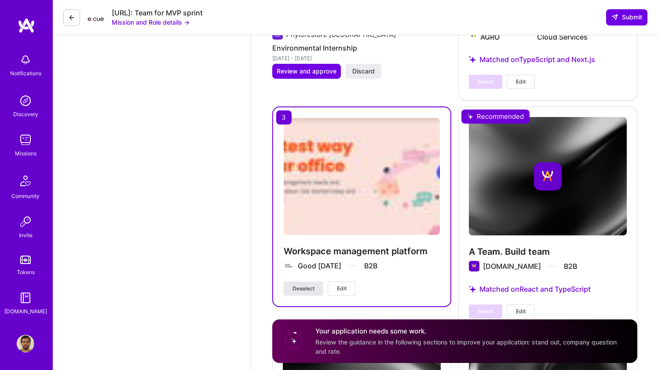
click at [318, 282] on button "Deselect" at bounding box center [304, 289] width 40 height 14
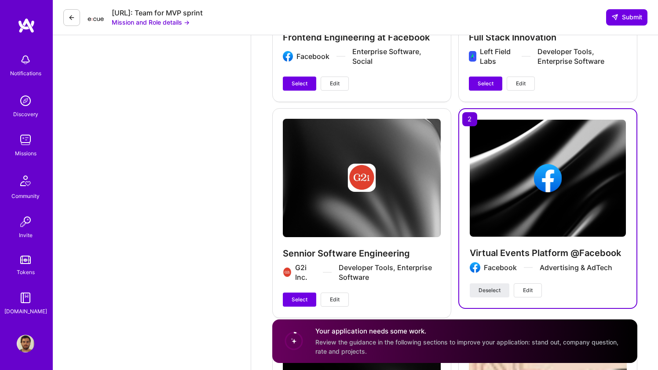
scroll to position [1956, 0]
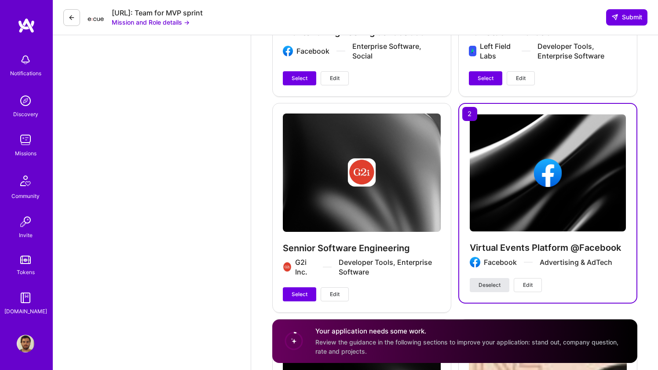
click at [485, 281] on span "Deselect" at bounding box center [490, 285] width 22 height 8
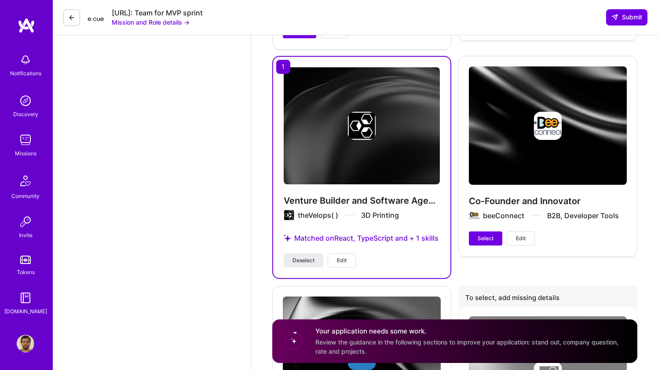
scroll to position [2491, 0]
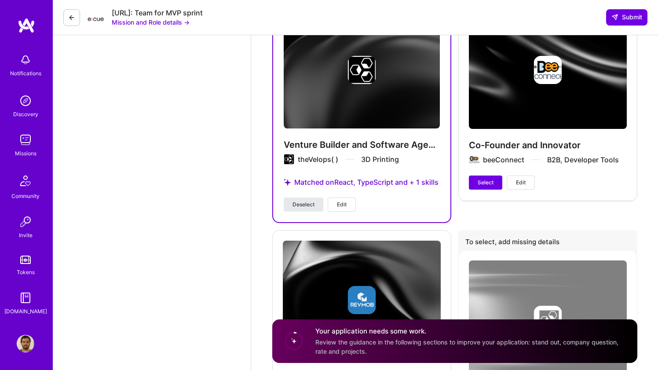
click at [293, 201] on span "Deselect" at bounding box center [304, 205] width 22 height 8
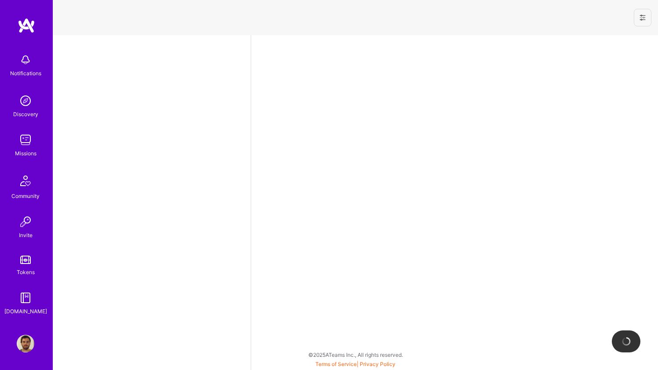
select select "BR"
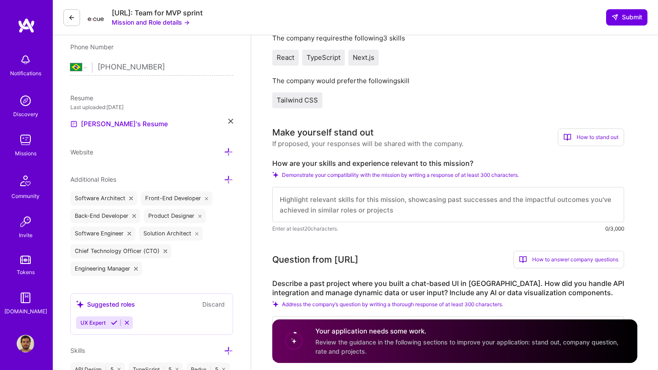
scroll to position [195, 0]
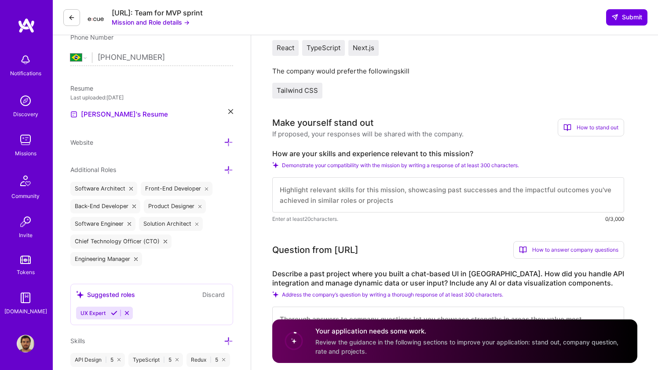
click at [312, 187] on textarea at bounding box center [448, 194] width 352 height 35
paste textarea "I’ve been building user interfaces with React, TypeScript, and Next.js for the …"
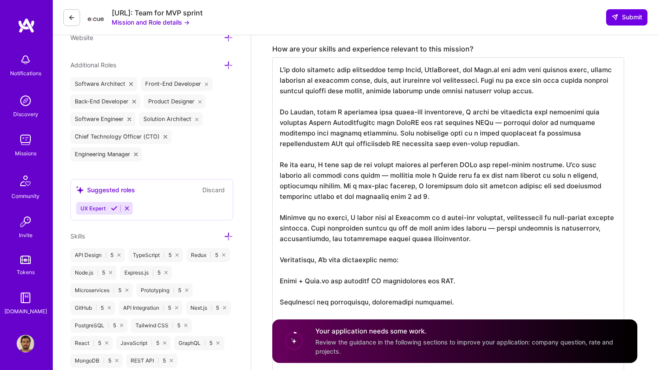
scroll to position [283, 0]
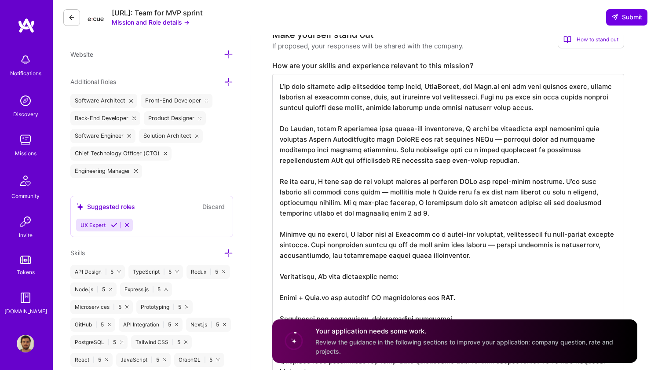
drag, startPoint x: 459, startPoint y: 256, endPoint x: 421, endPoint y: 223, distance: 50.5
click at [421, 223] on textarea at bounding box center [448, 308] width 352 height 468
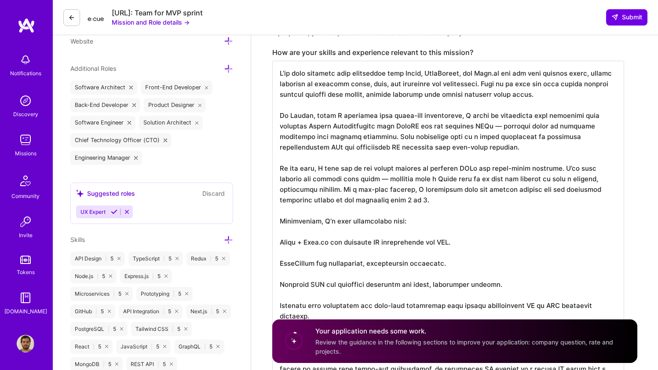
scroll to position [303, 0]
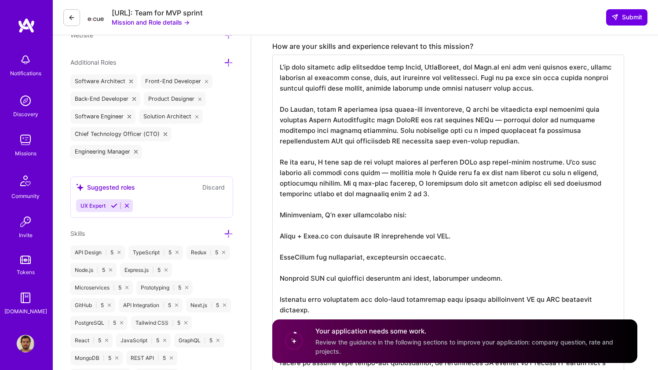
click at [374, 118] on textarea at bounding box center [448, 268] width 352 height 426
click at [526, 121] on textarea at bounding box center [448, 268] width 352 height 426
click at [503, 120] on textarea at bounding box center [448, 268] width 352 height 426
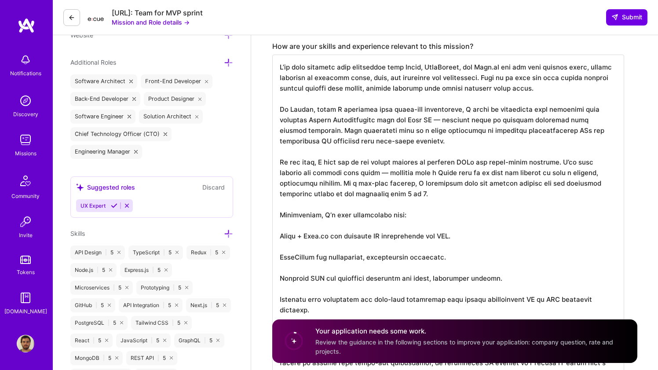
click at [503, 120] on textarea at bounding box center [448, 268] width 352 height 426
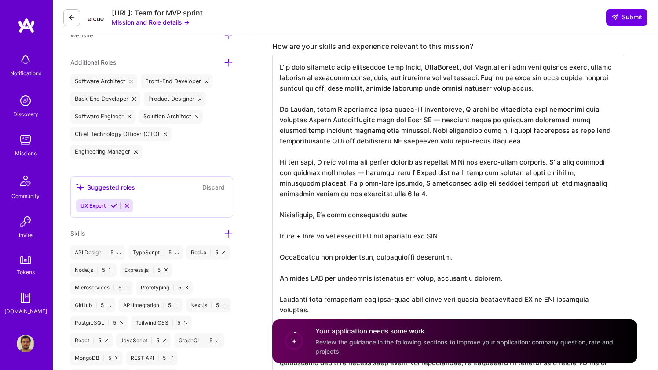
drag, startPoint x: 351, startPoint y: 131, endPoint x: 399, endPoint y: 118, distance: 50.6
click at [399, 118] on textarea at bounding box center [448, 268] width 352 height 426
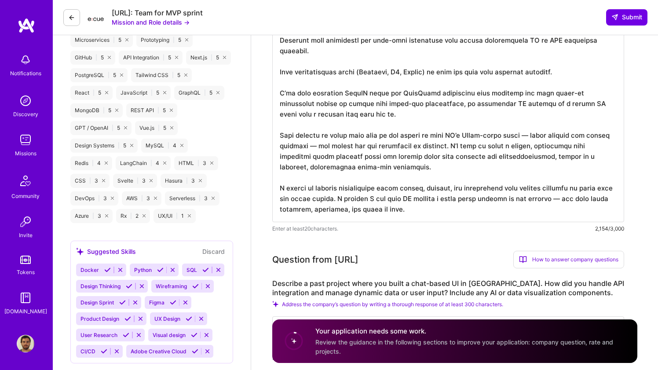
scroll to position [552, 0]
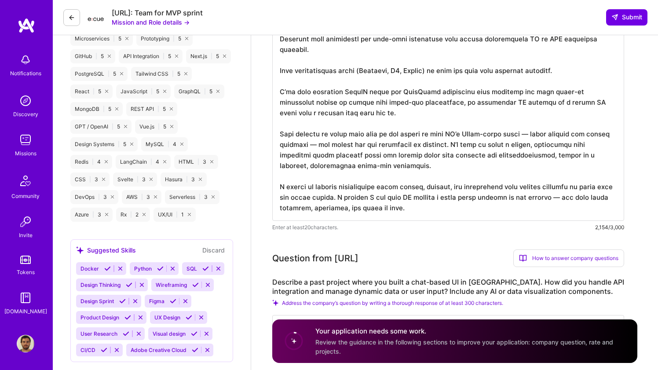
click at [428, 92] on textarea at bounding box center [448, 13] width 352 height 415
click at [419, 92] on textarea at bounding box center [448, 13] width 352 height 415
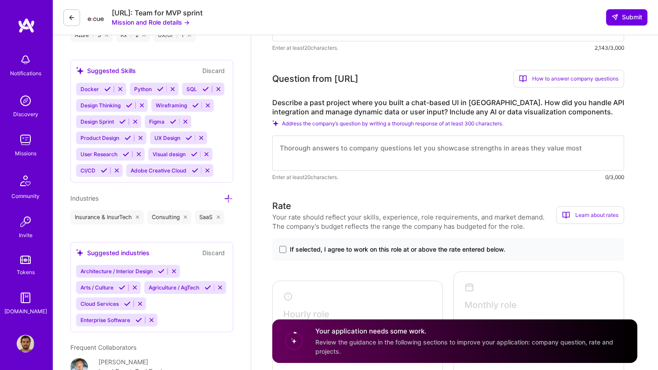
scroll to position [732, 0]
type textarea "I’ve been building user interfaces with React, TypeScript, and Next.js for the …"
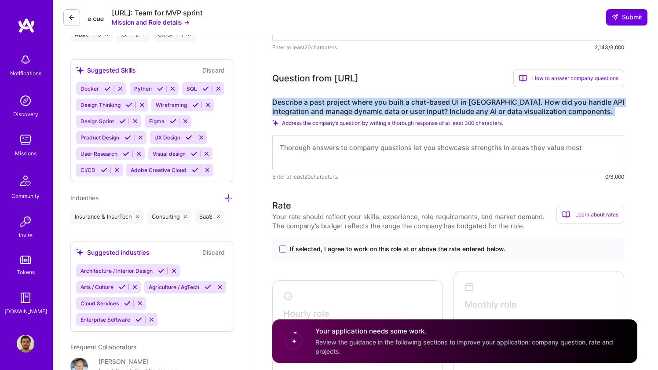
drag, startPoint x: 272, startPoint y: 100, endPoint x: 310, endPoint y: 119, distance: 42.3
click at [310, 119] on div "Describe a past project where you built a chat-based UI in React. How did you h…" at bounding box center [448, 140] width 352 height 84
copy div "Describe a past project where you built a chat-based UI in React. How did you h…"
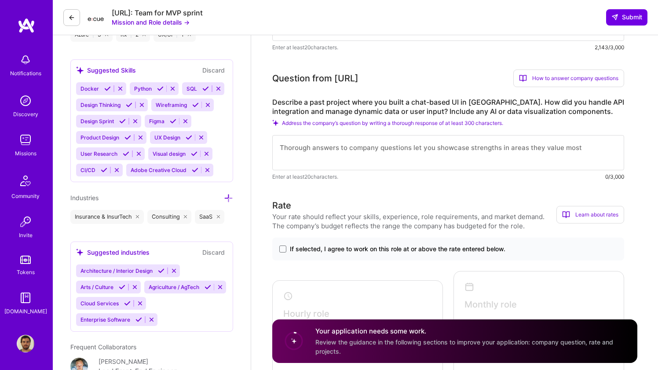
click at [338, 163] on textarea at bounding box center [448, 152] width 352 height 35
paste textarea "One of my recent projects at Prisma was building a chat-based UI that connected…"
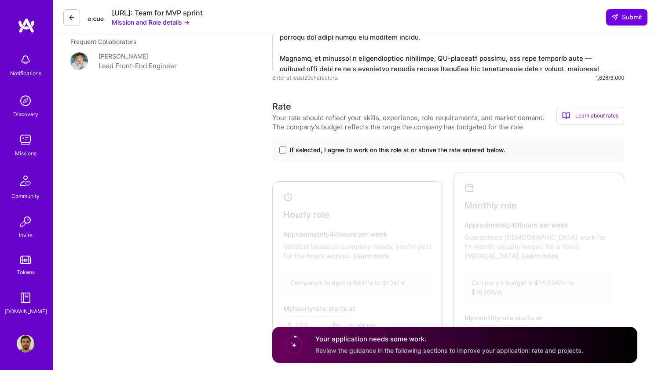
scroll to position [1039, 0]
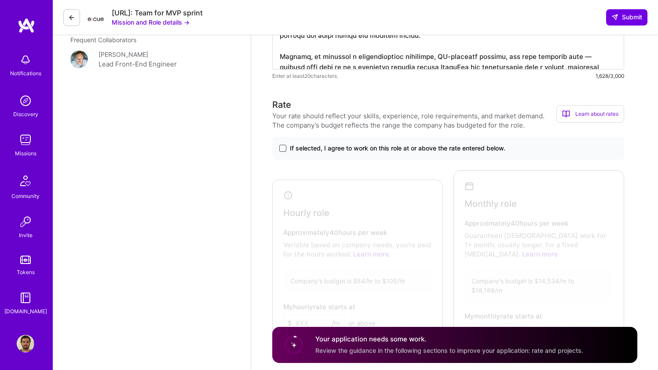
type textarea "One of my recent projects at Prisma was building a chat-based UI that connected…"
click at [284, 151] on span at bounding box center [282, 148] width 7 height 7
click at [0, 0] on input "If selected, I agree to work on this role at or above the rate entered below." at bounding box center [0, 0] width 0 height 0
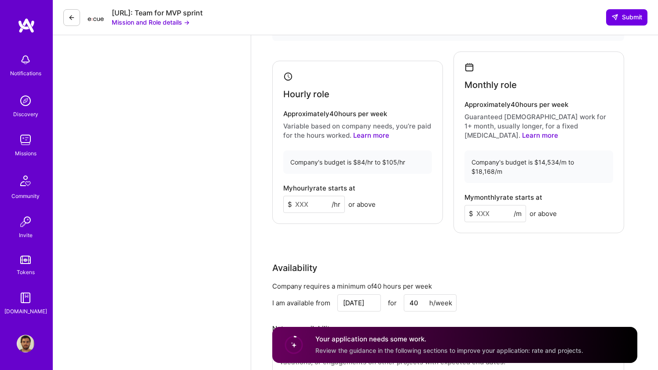
scroll to position [1171, 0]
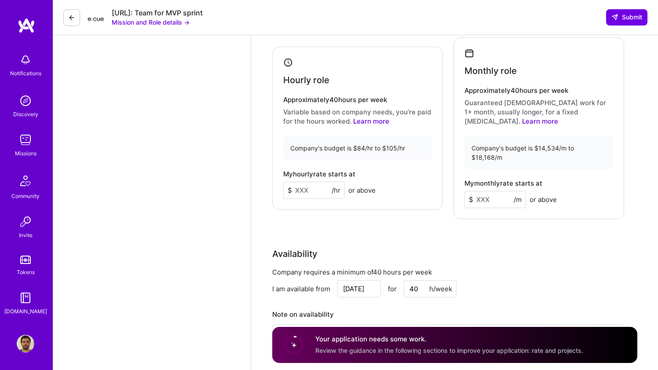
click at [316, 182] on input at bounding box center [314, 190] width 62 height 17
type input "90"
click at [482, 191] on input at bounding box center [496, 199] width 62 height 17
type input "15000"
click at [523, 225] on div "Rate Your rate should reflect your skills, experience, role requirements, and m…" at bounding box center [454, 168] width 365 height 406
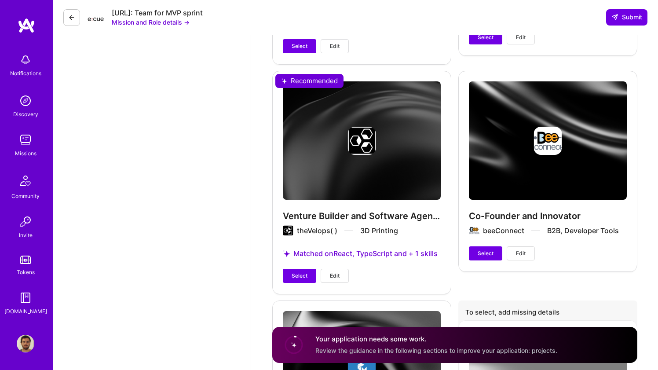
scroll to position [3011, 0]
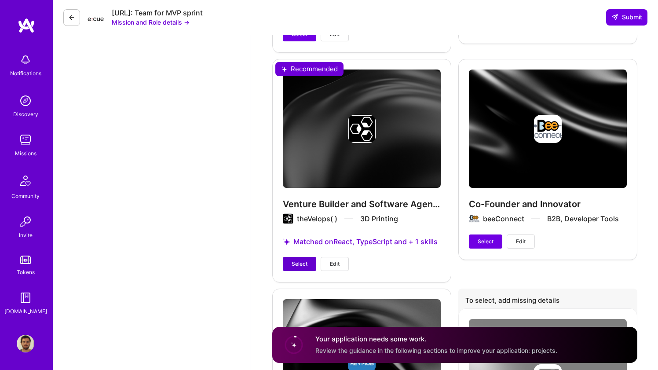
click at [302, 260] on span "Select" at bounding box center [300, 264] width 16 height 8
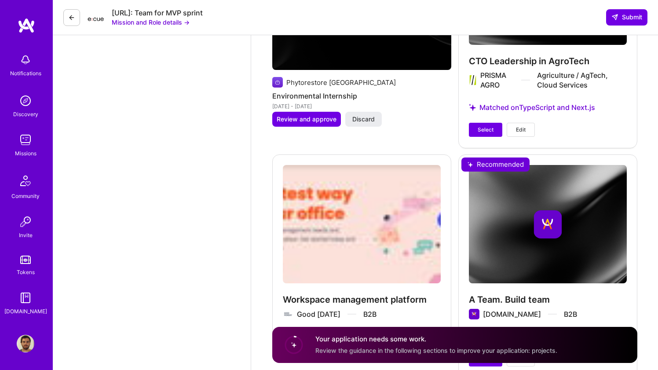
scroll to position [2002, 0]
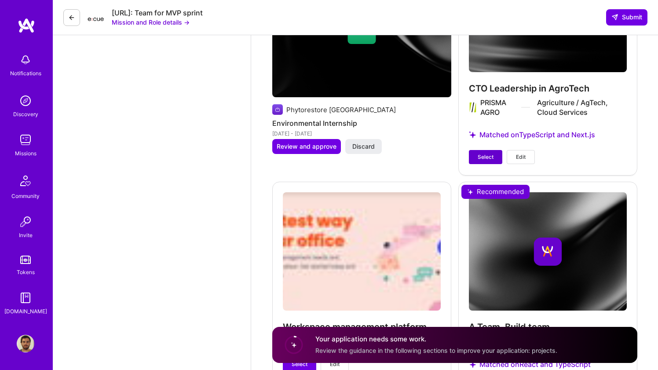
click at [481, 153] on span "Select" at bounding box center [486, 157] width 16 height 8
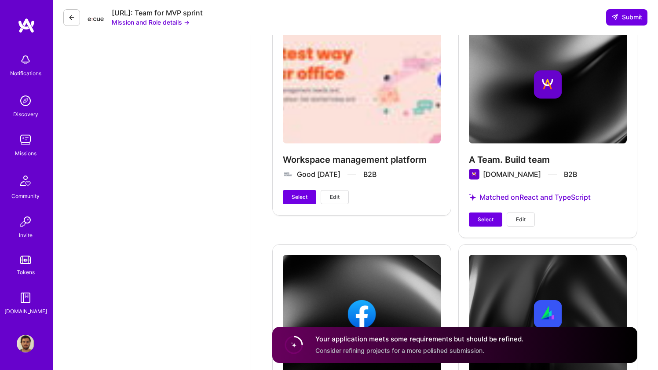
scroll to position [2187, 0]
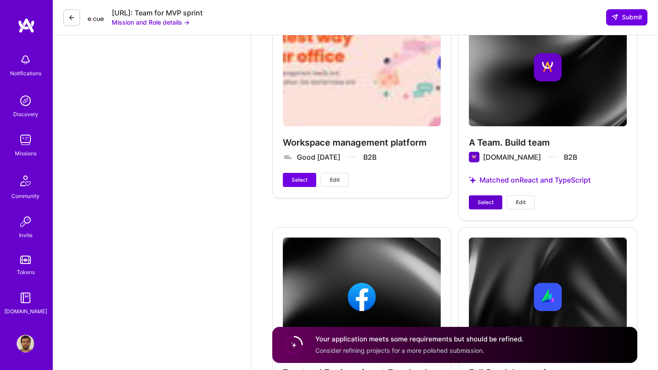
click at [486, 198] on span "Select" at bounding box center [486, 202] width 16 height 8
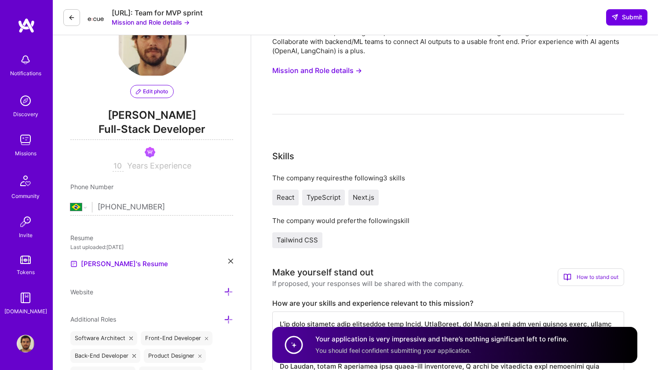
scroll to position [45, 0]
click at [139, 125] on span "Full-Stack Developer" at bounding box center [151, 131] width 163 height 18
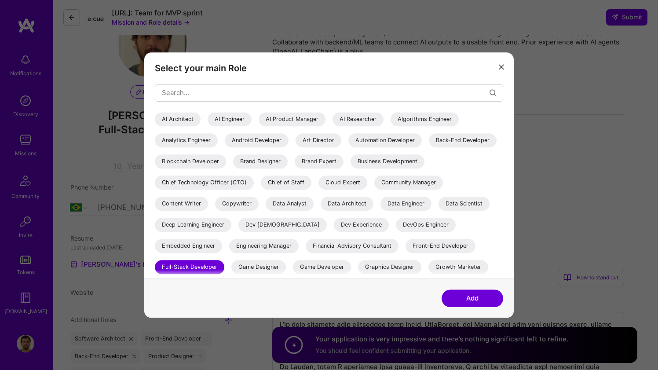
click at [406, 253] on div "Front-End Developer" at bounding box center [441, 246] width 70 height 14
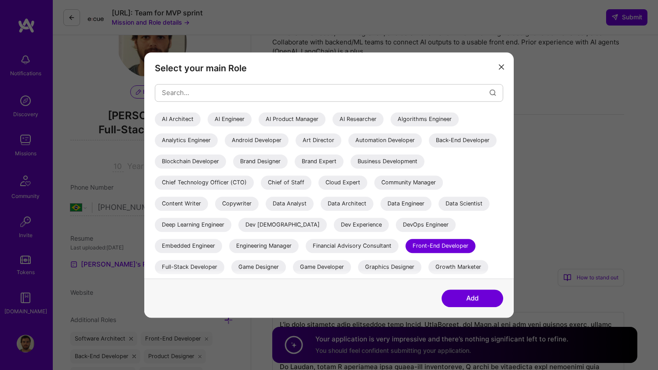
click at [468, 292] on button "Add" at bounding box center [473, 298] width 62 height 18
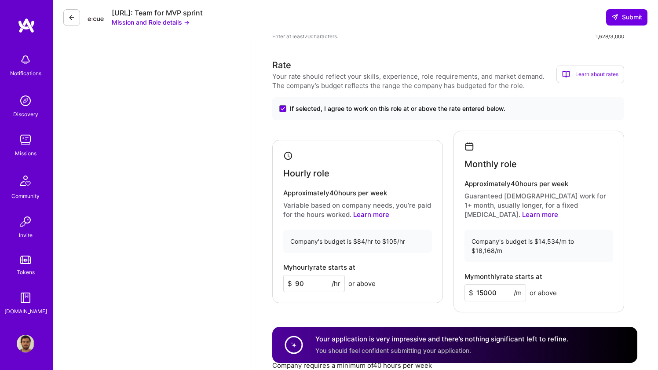
scroll to position [1059, 0]
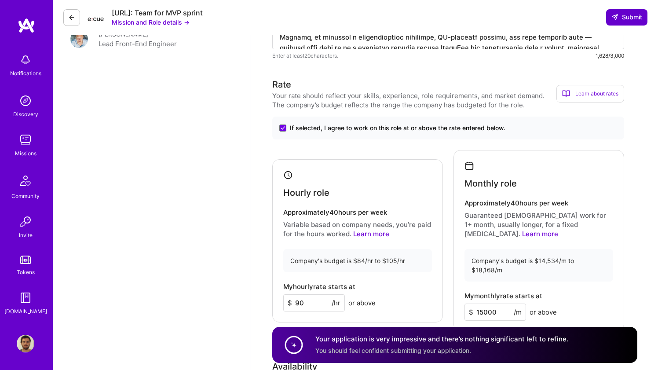
click at [619, 18] on span "Submit" at bounding box center [626, 17] width 31 height 9
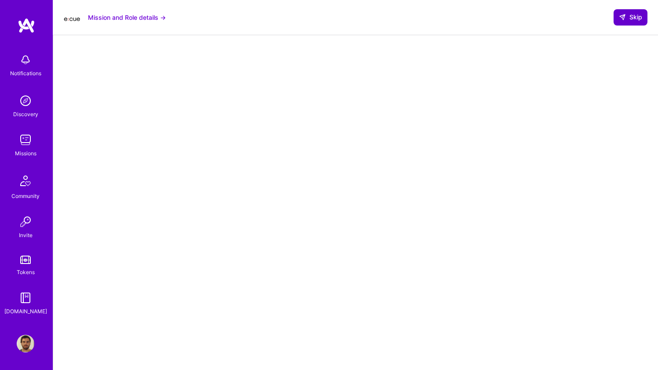
click at [634, 15] on span "Skip" at bounding box center [630, 17] width 23 height 9
select select "BR"
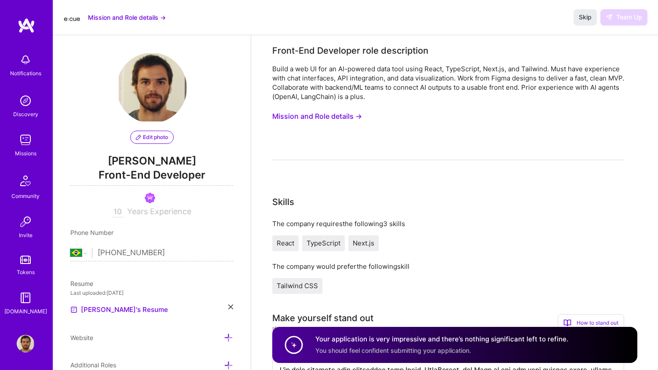
click at [107, 18] on button "Mission and Role details →" at bounding box center [127, 17] width 78 height 9
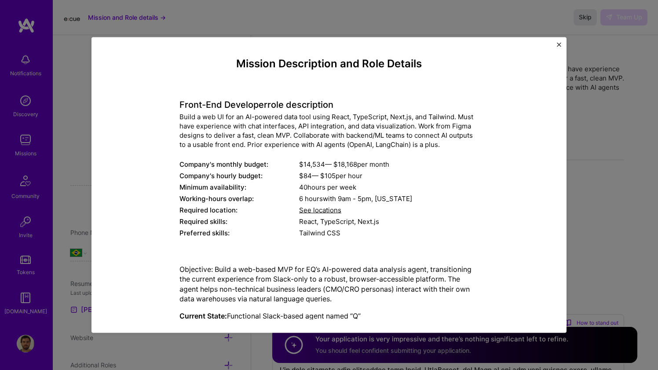
click at [107, 18] on div "Mission Description and Role Details Front-End Developer role description Build…" at bounding box center [329, 185] width 658 height 370
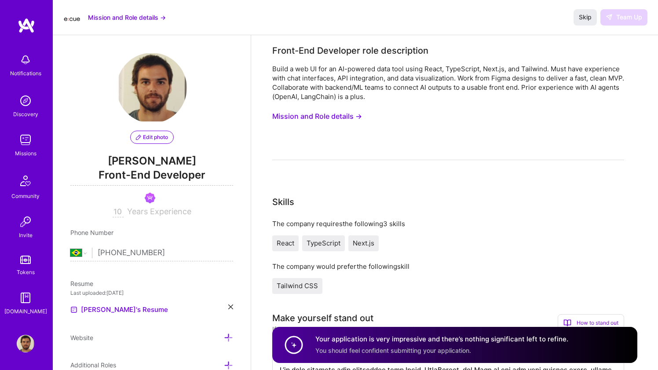
click at [71, 18] on img at bounding box center [72, 17] width 18 height 13
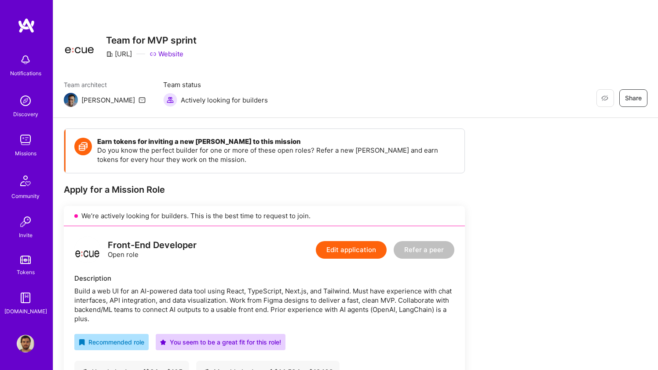
click at [17, 26] on link at bounding box center [26, 26] width 53 height 16
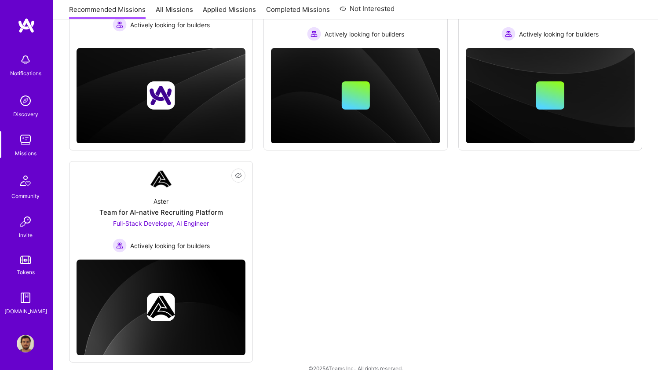
scroll to position [221, 0]
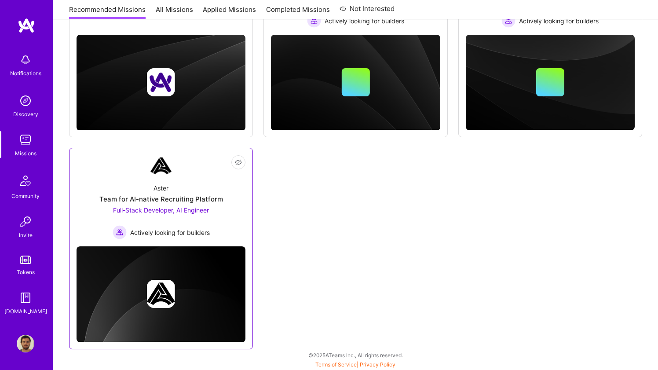
click at [232, 221] on div "Aster Team for AI-native Recruiting Platform Full-Stack Developer, AI Engineer …" at bounding box center [161, 207] width 169 height 63
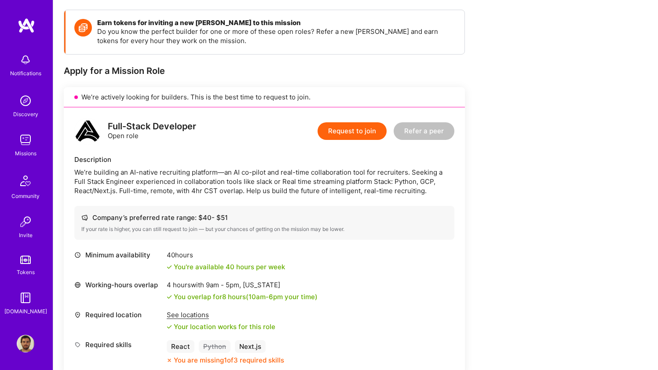
scroll to position [70, 0]
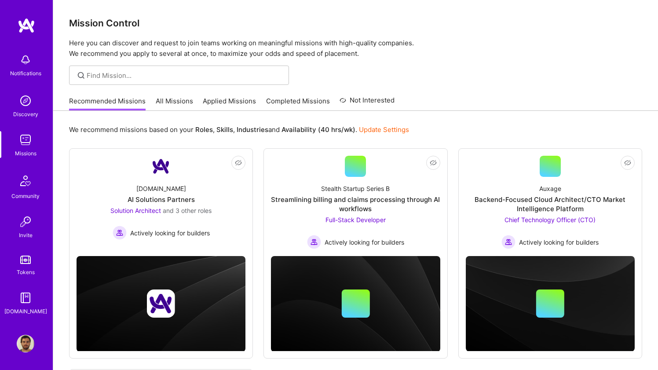
click at [221, 102] on link "Applied Missions" at bounding box center [229, 103] width 53 height 15
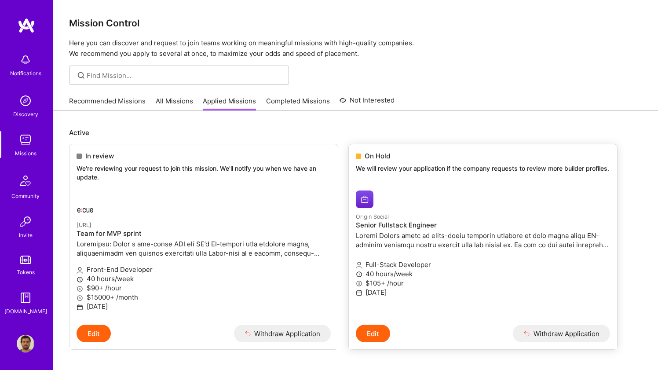
click at [465, 183] on div "On Hold We will review your application if the company requests to review more …" at bounding box center [483, 163] width 268 height 39
click at [26, 59] on img at bounding box center [26, 60] width 18 height 18
click at [29, 26] on img at bounding box center [27, 26] width 18 height 16
